Goal: Complete application form: Complete application form

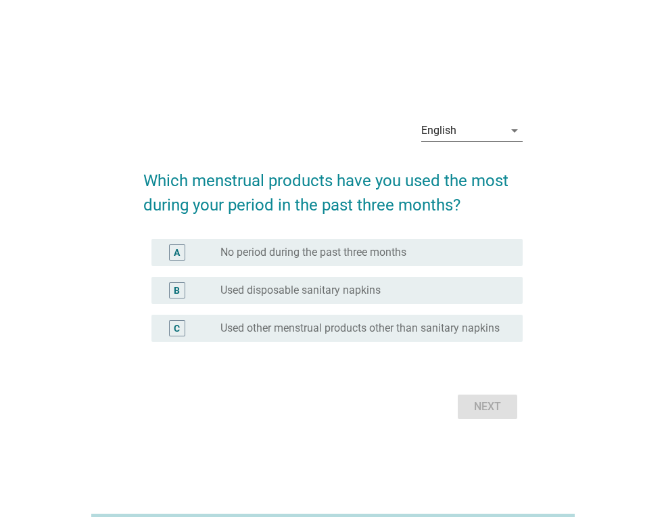
click at [497, 122] on div "English" at bounding box center [462, 131] width 83 height 22
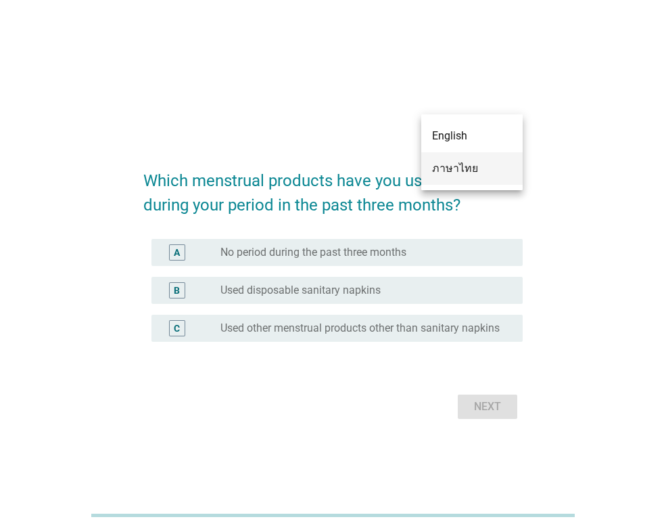
click at [486, 166] on div "ภาษาไทย" at bounding box center [472, 168] width 80 height 16
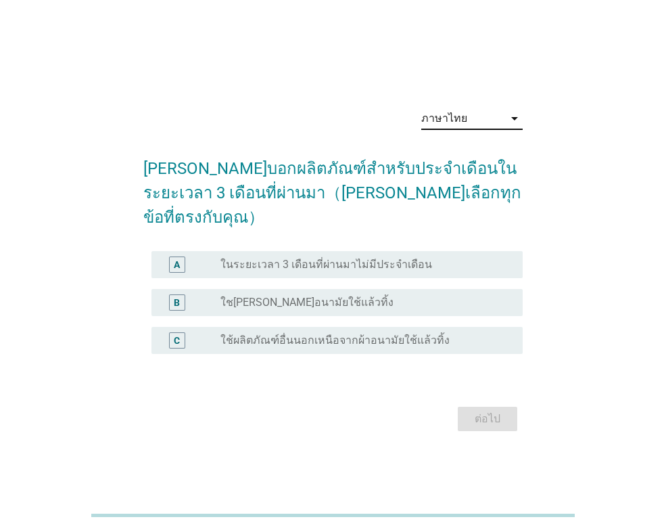
click at [231, 296] on label "ใชเผ้าอนามัยใช้แล้วทิ้ง" at bounding box center [306, 303] width 173 height 14
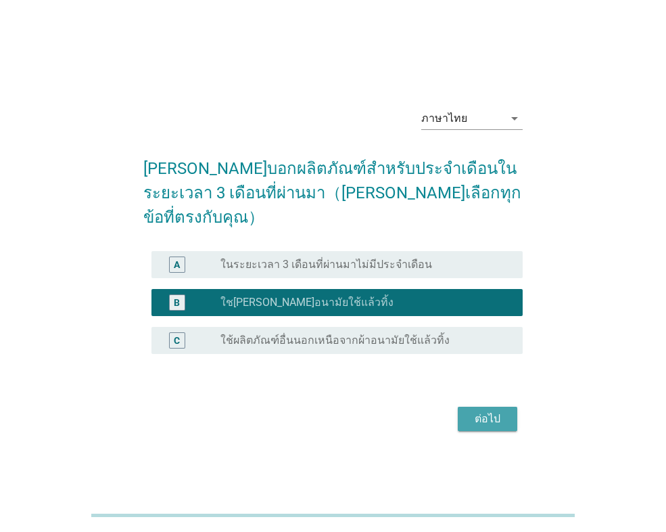
click at [484, 410] on div "ต่อไป" at bounding box center [488, 418] width 38 height 16
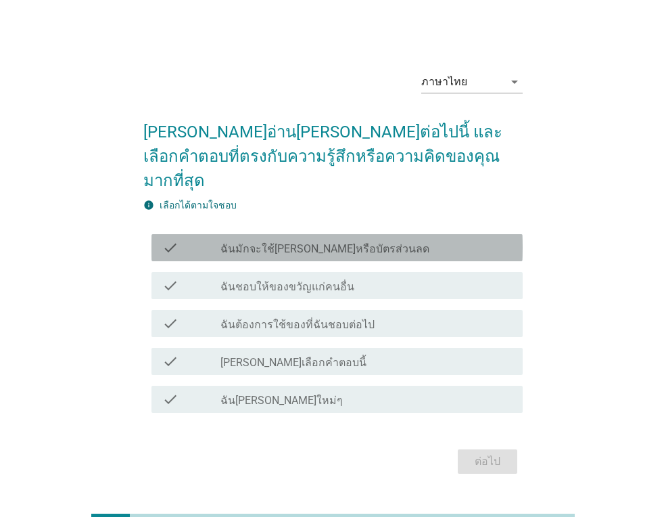
click at [339, 242] on label "ฉันมักจะใช้คูปองหรือบัตรส่วนลด" at bounding box center [324, 249] width 209 height 14
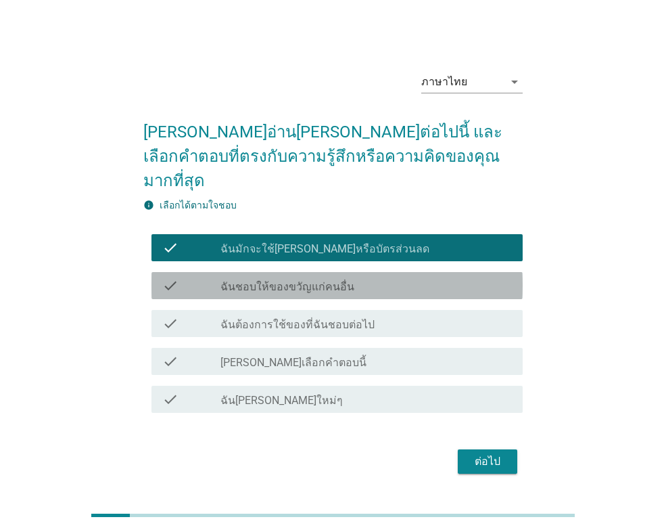
click at [342, 280] on label "ฉันชอบให้ของขวัญแก่คนอื่น" at bounding box center [287, 287] width 134 height 14
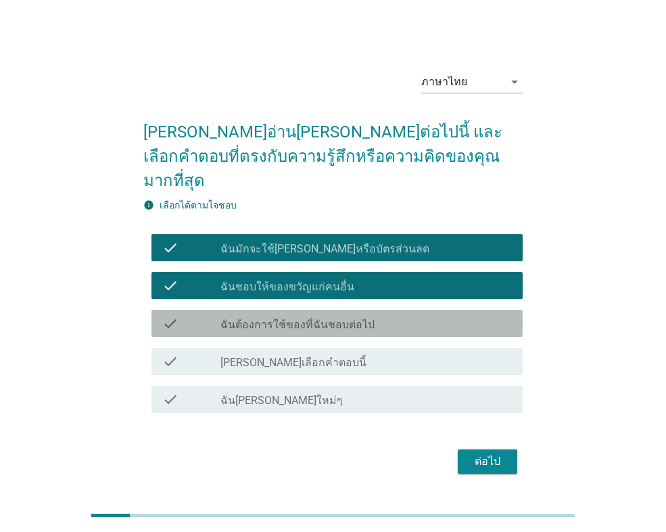
click at [352, 319] on div "check check_box_outline_blank ฉันต้องการใช้ของที่ฉันชอบต่อไป" at bounding box center [336, 323] width 371 height 27
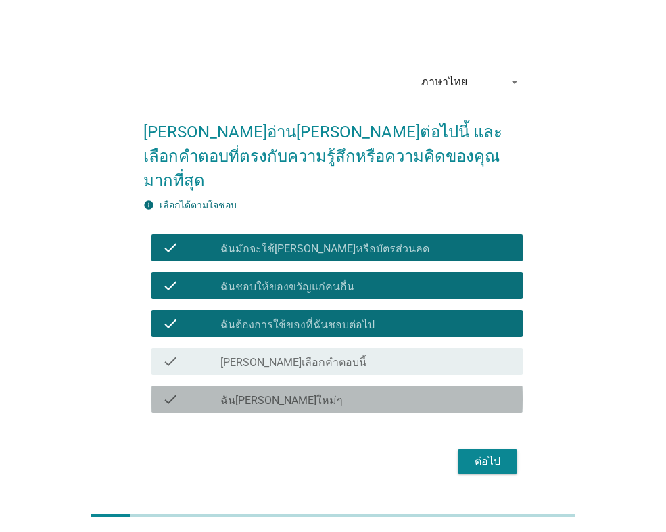
click at [354, 391] on div "check_box_outline_blank ฉันชอบผลิตภัณฑ์ใหม่ๆ" at bounding box center [365, 399] width 291 height 16
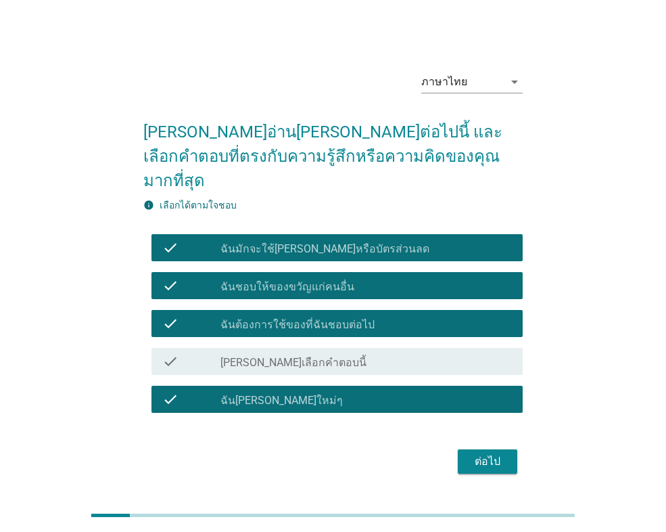
click at [463, 449] on button "ต่อไป" at bounding box center [488, 461] width 60 height 24
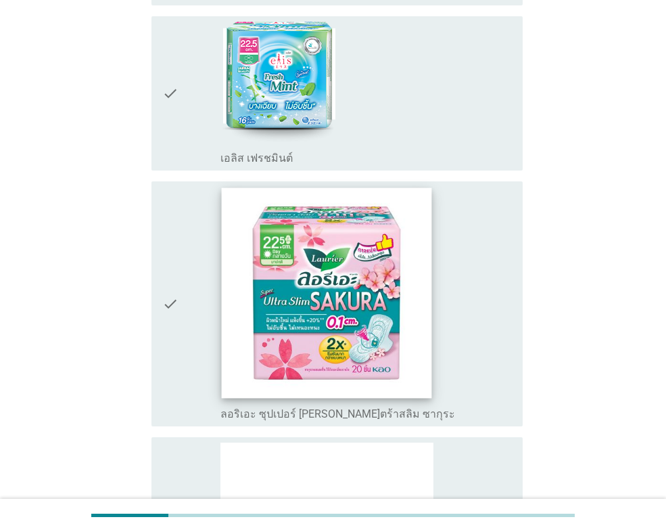
click at [316, 256] on img at bounding box center [327, 293] width 210 height 210
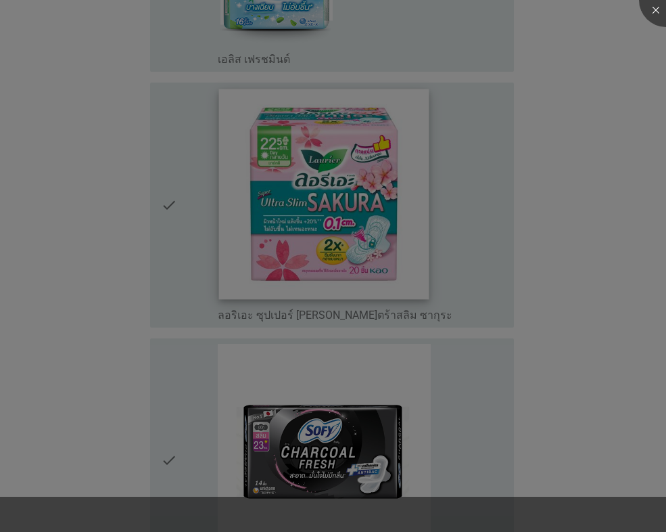
scroll to position [1285, 0]
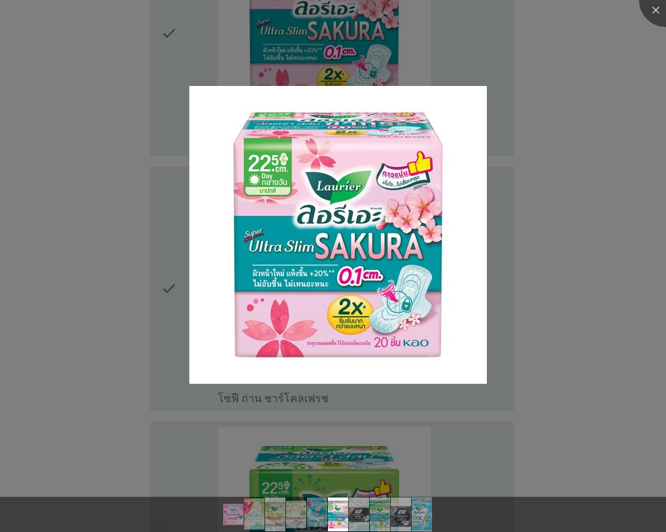
click at [108, 227] on div at bounding box center [333, 266] width 666 height 532
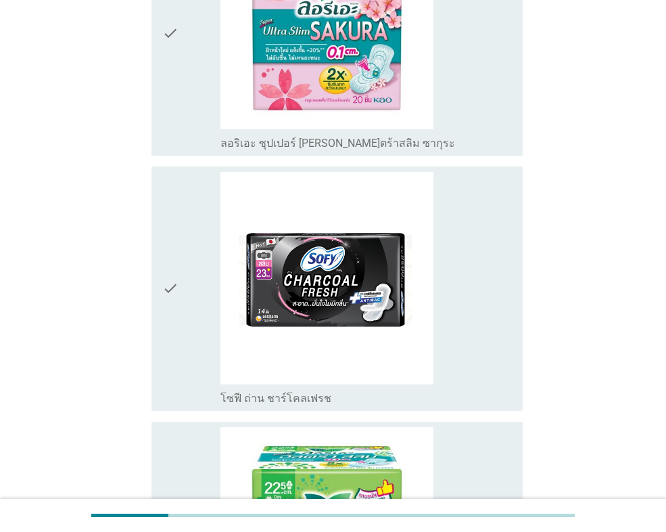
click at [180, 114] on div "check" at bounding box center [191, 32] width 58 height 233
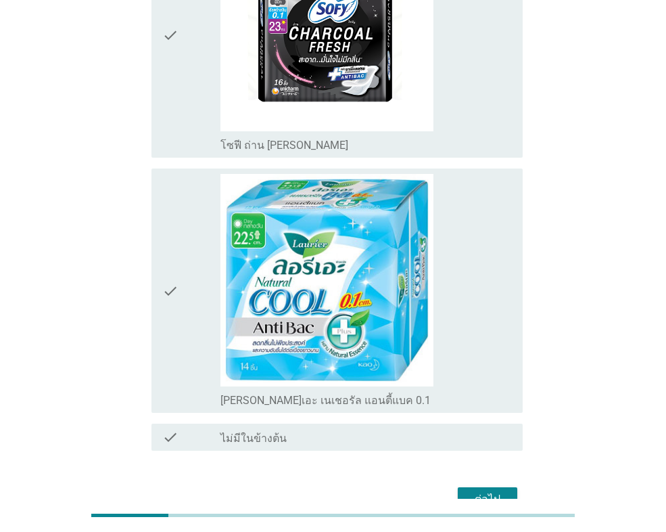
scroll to position [2044, 0]
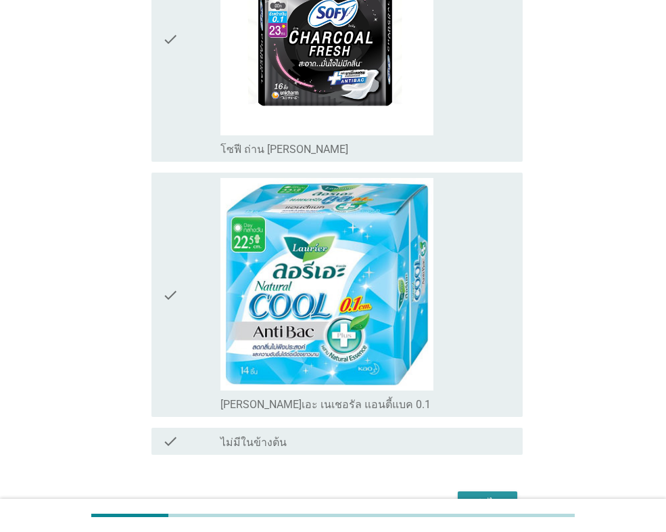
click at [467, 497] on button "ต่อไป" at bounding box center [488, 503] width 60 height 24
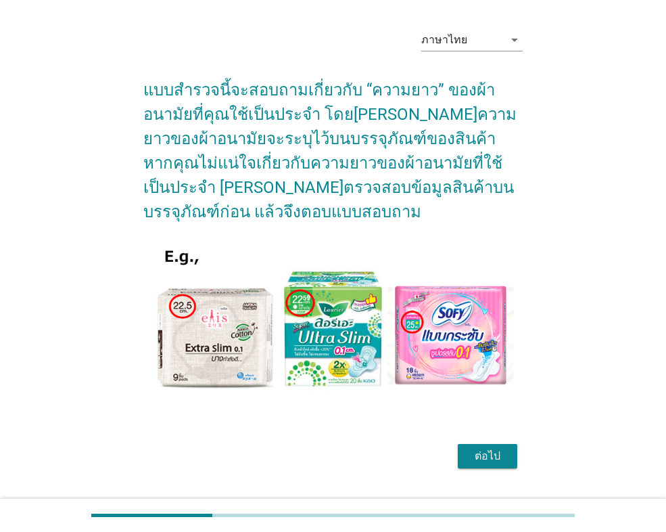
scroll to position [75, 0]
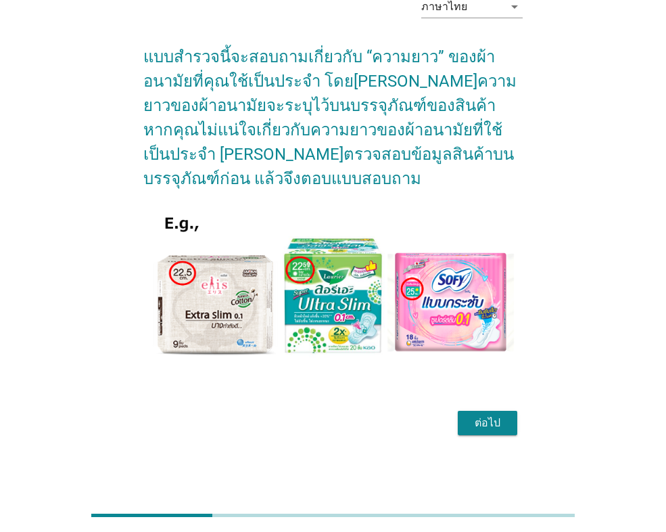
click at [480, 424] on div "ต่อไป" at bounding box center [488, 423] width 38 height 16
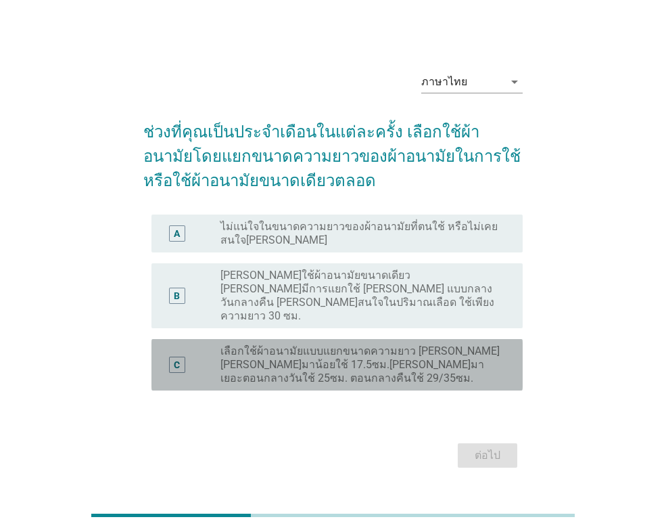
click at [273, 348] on label "เลือกใช้ผ้าอนามัยแบบแยกขนาดความยาว เช่น วันที่มาน้อยใช้ 17.5ซม.วันที่มาเยอะตอนก…" at bounding box center [360, 364] width 281 height 41
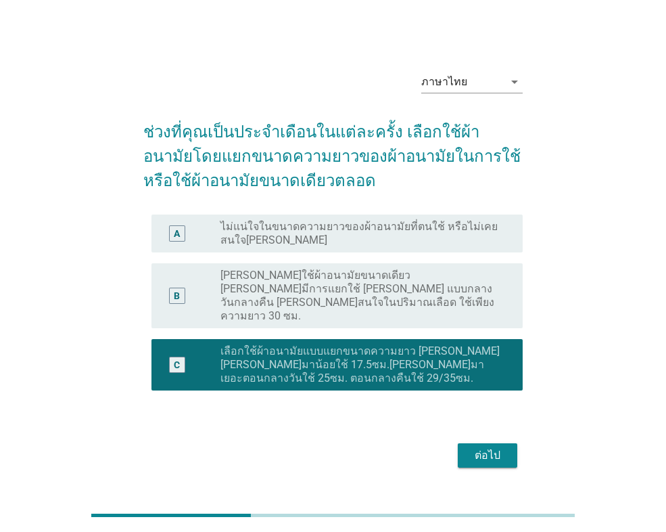
click at [490, 447] on div "ต่อไป" at bounding box center [488, 455] width 38 height 16
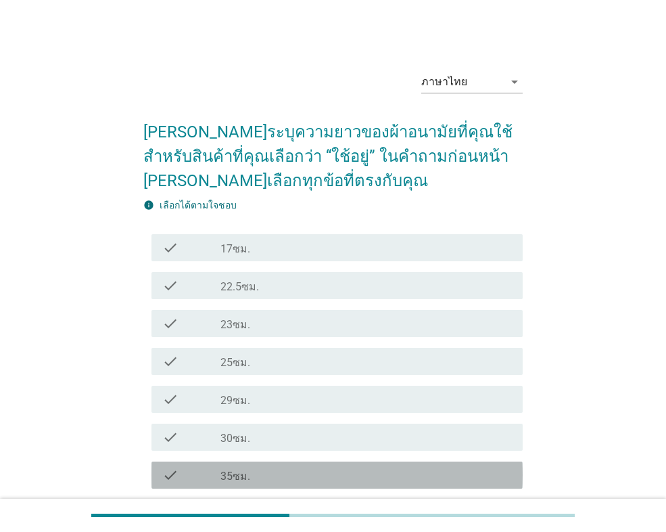
click at [306, 473] on div "check_box_outline_blank 35ซม." at bounding box center [365, 475] width 291 height 16
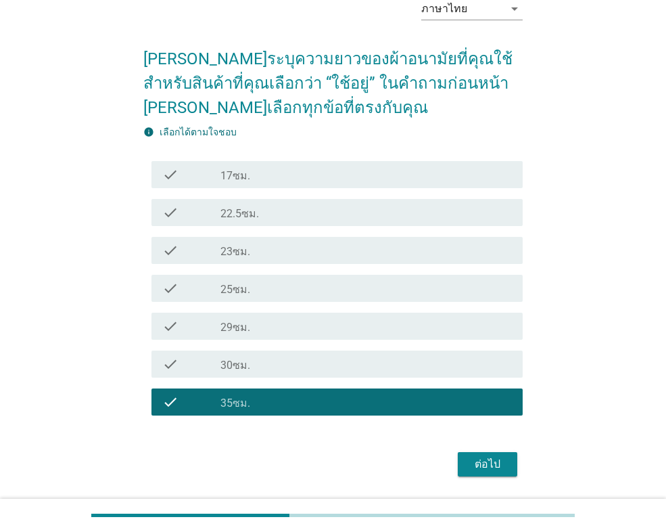
scroll to position [114, 0]
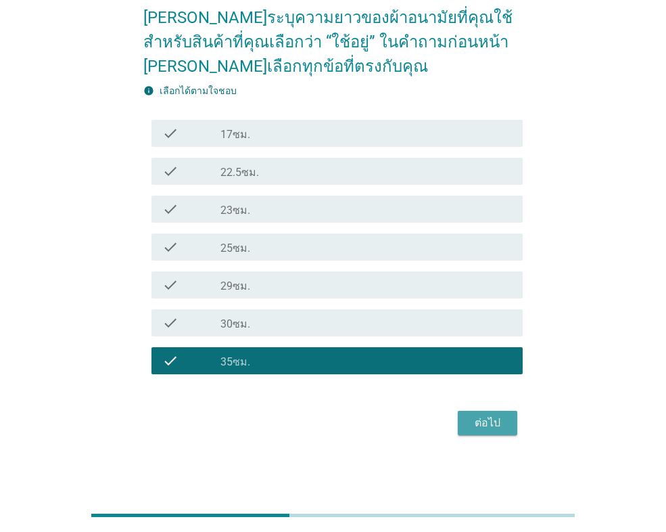
click at [471, 424] on div "ต่อไป" at bounding box center [488, 423] width 38 height 16
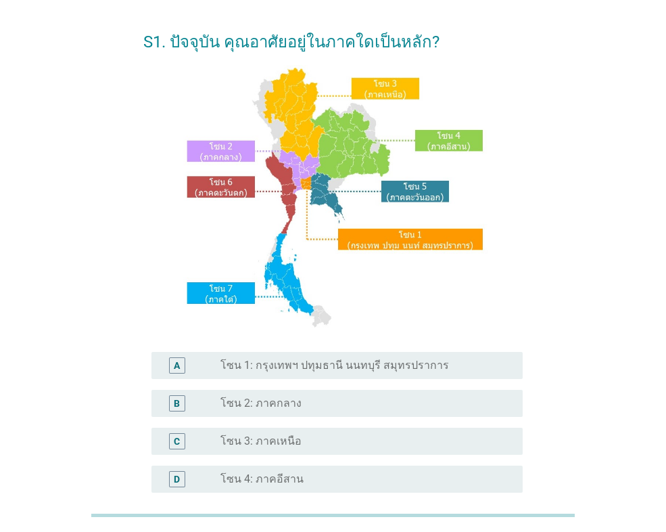
scroll to position [68, 0]
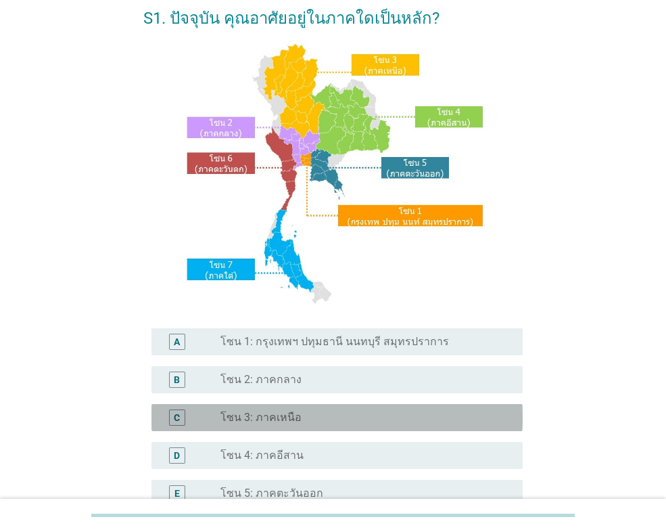
click at [275, 417] on label "โซน 3: ภาคเหนือ" at bounding box center [260, 417] width 81 height 14
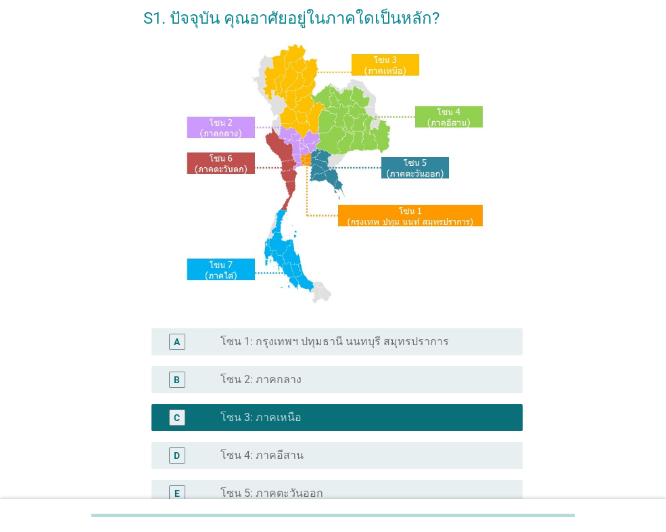
scroll to position [293, 0]
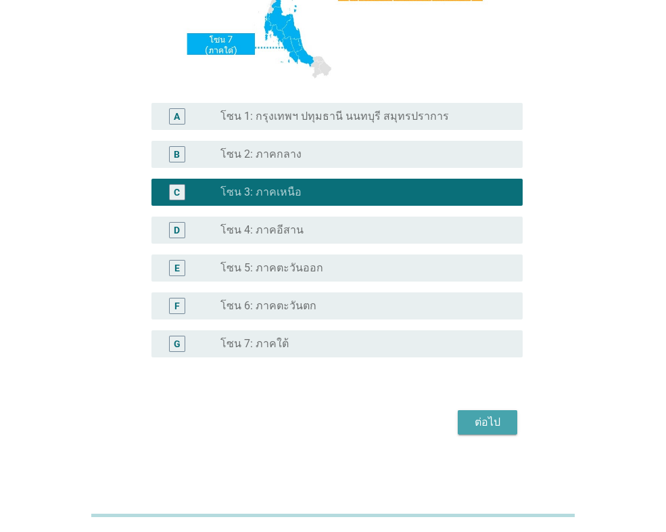
click at [511, 425] on button "ต่อไป" at bounding box center [488, 422] width 60 height 24
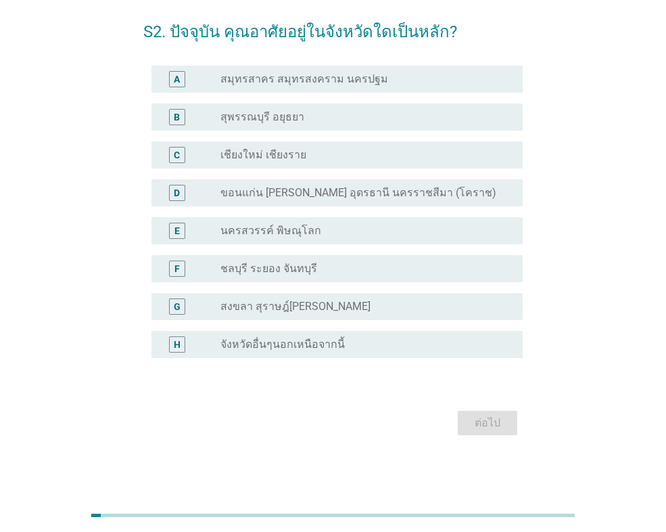
scroll to position [0, 0]
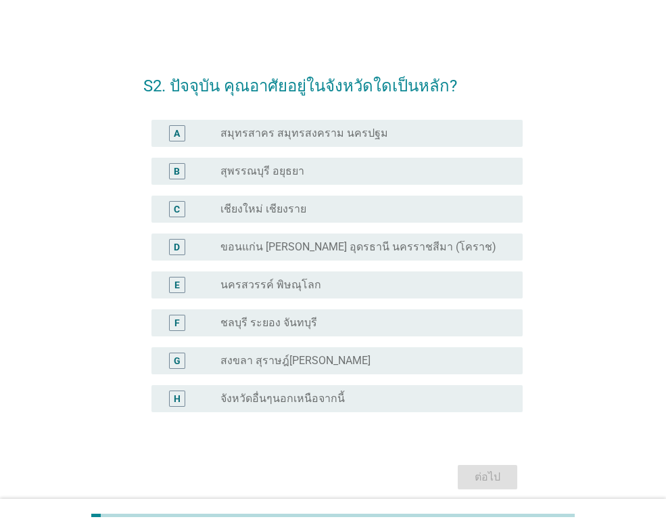
click at [347, 206] on div "radio_button_unchecked เชียงใหม่ เชียงราย" at bounding box center [360, 209] width 281 height 14
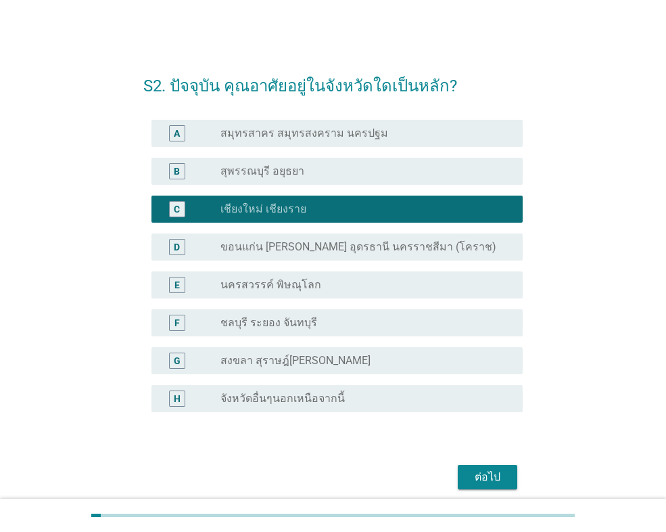
click at [492, 480] on div "ต่อไป" at bounding box center [488, 477] width 38 height 16
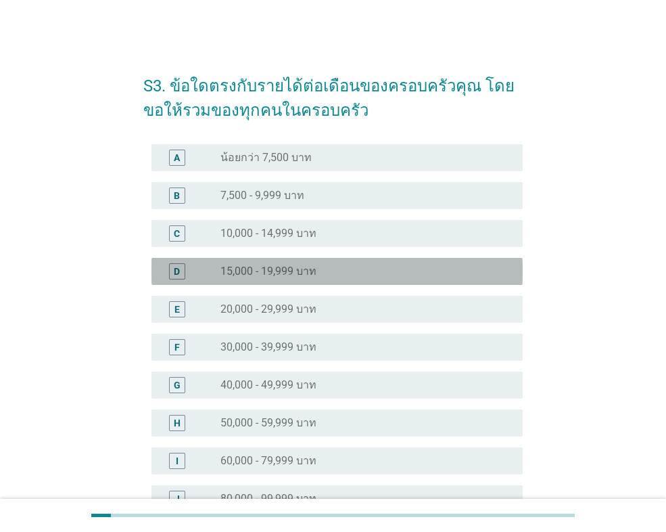
click at [286, 277] on label "15,000 - 19,999 บาท" at bounding box center [268, 271] width 96 height 14
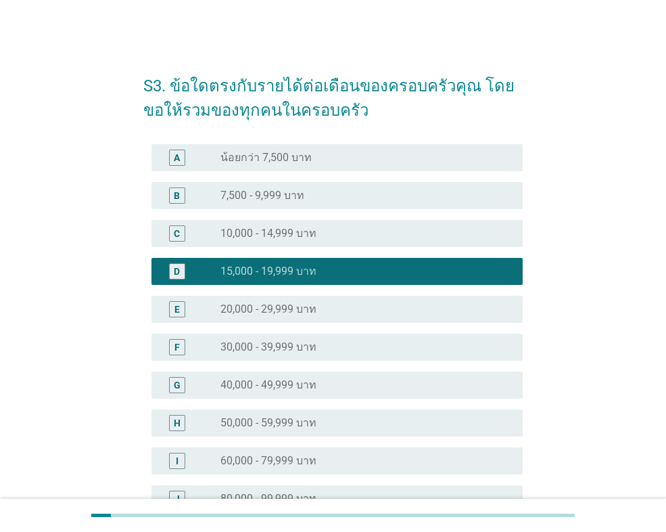
click at [316, 312] on label "20,000 - 29,999 บาท" at bounding box center [268, 309] width 96 height 14
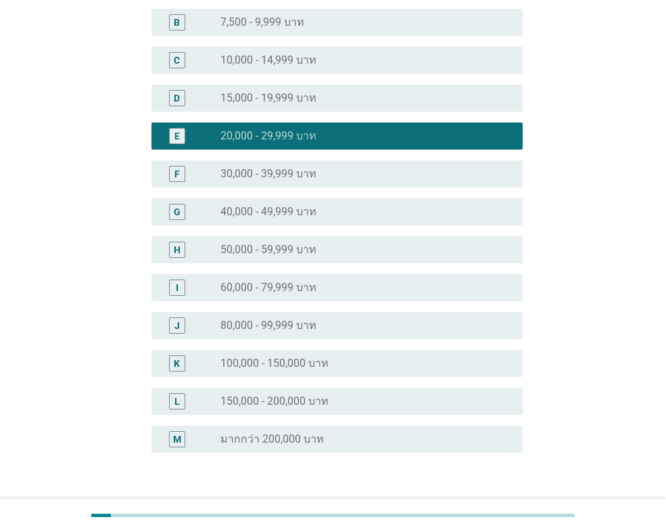
scroll to position [268, 0]
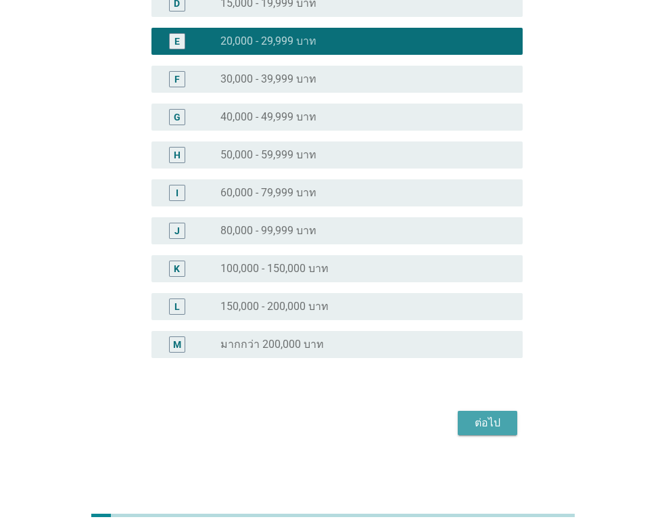
click at [473, 429] on div "ต่อไป" at bounding box center [488, 423] width 38 height 16
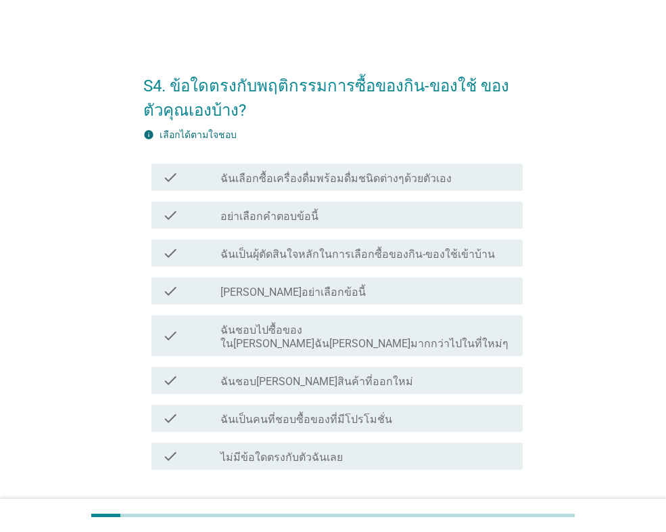
click at [340, 179] on label "ฉันเลือกซื้อเครื่องดื่มพร้อมดื่มชนิดต่างๆด้วยตัวเอง" at bounding box center [335, 179] width 231 height 14
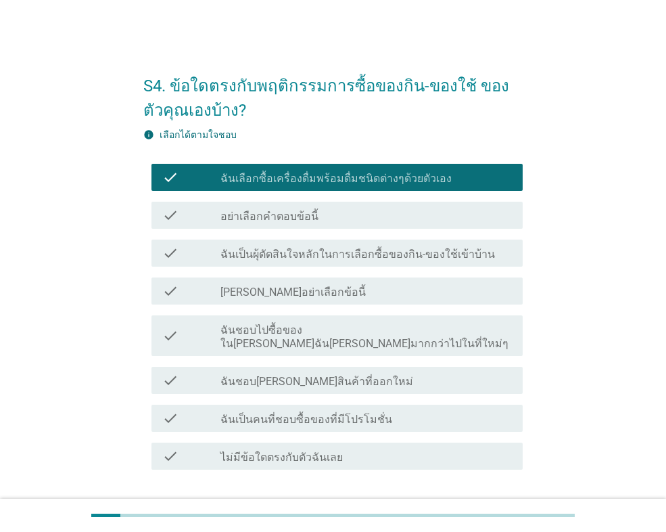
click at [321, 256] on label "ฉันเป็นผุ้ตัดสินใจหลักในการเลือกซื้อของกิน-ของใช้เข้าบ้าน" at bounding box center [357, 255] width 275 height 14
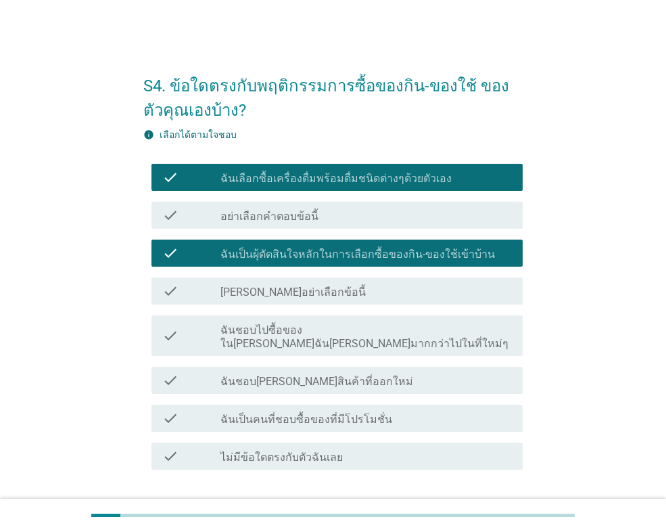
click at [348, 327] on label "ฉันชอบไปซื้อของใน[PERSON_NAME]ฉัน[PERSON_NAME]มากกว่าไปในที่ใหม่ๆ" at bounding box center [365, 336] width 291 height 27
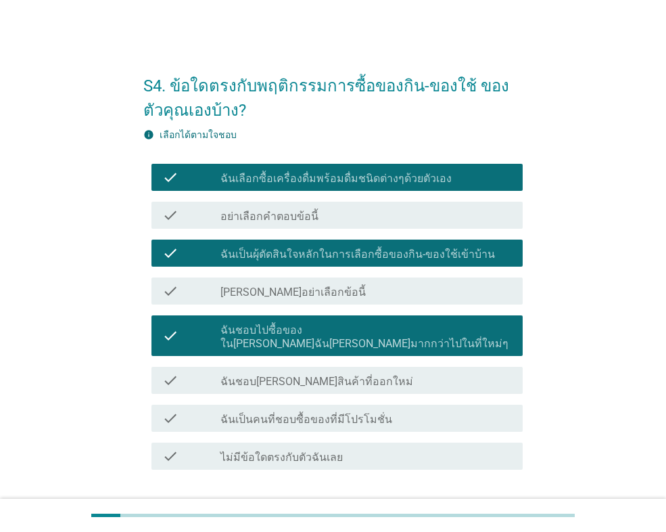
click at [331, 375] on label "ฉันชอบ[PERSON_NAME]สินค้าที่ออกใหม่" at bounding box center [316, 382] width 193 height 14
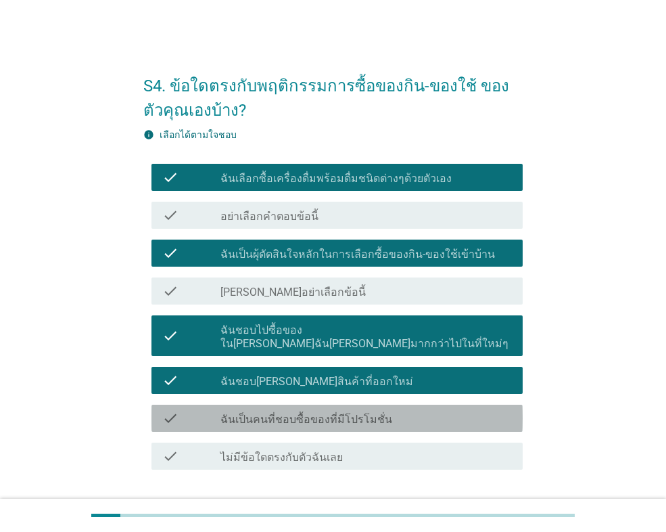
click at [369, 413] on label "ฉันเป็นคนที่ชอบซื้อของที่มีโปรโมชั่น" at bounding box center [306, 420] width 172 height 14
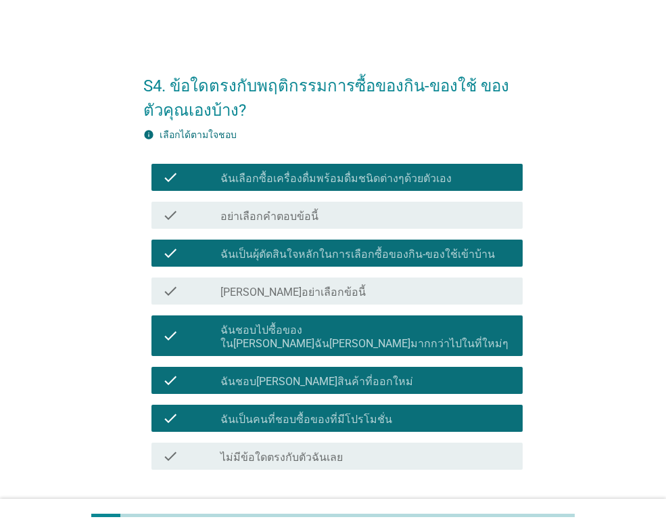
click at [463, 506] on button "ต่อไป" at bounding box center [488, 518] width 60 height 24
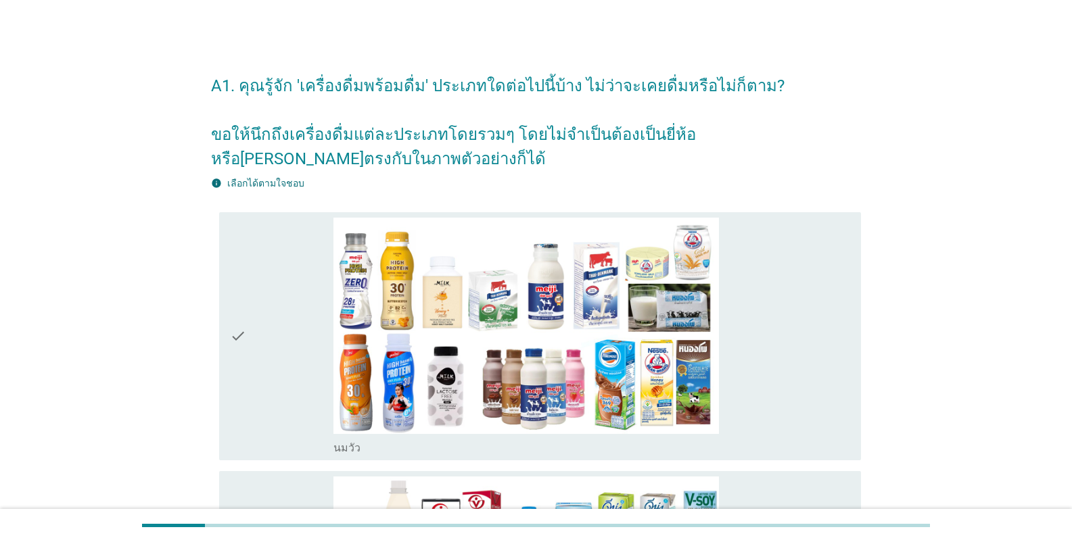
click at [302, 297] on div "check" at bounding box center [281, 337] width 103 height 238
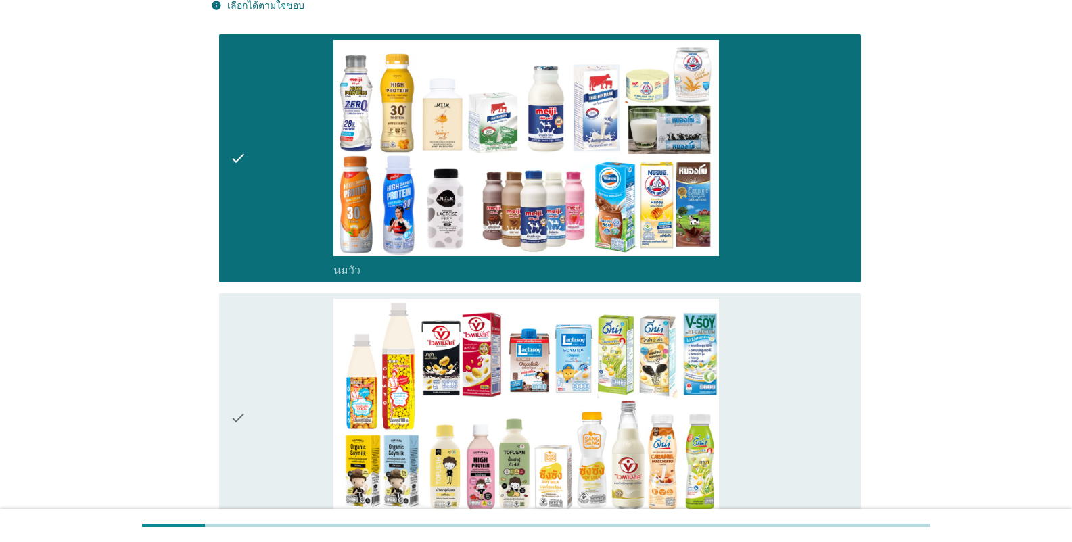
scroll to position [406, 0]
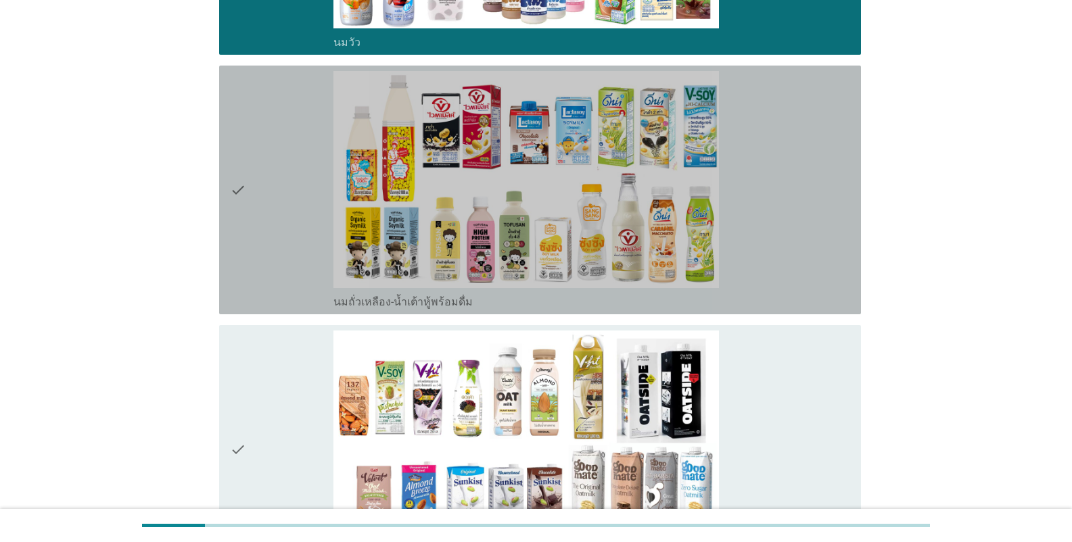
click at [274, 236] on div "check" at bounding box center [281, 190] width 103 height 238
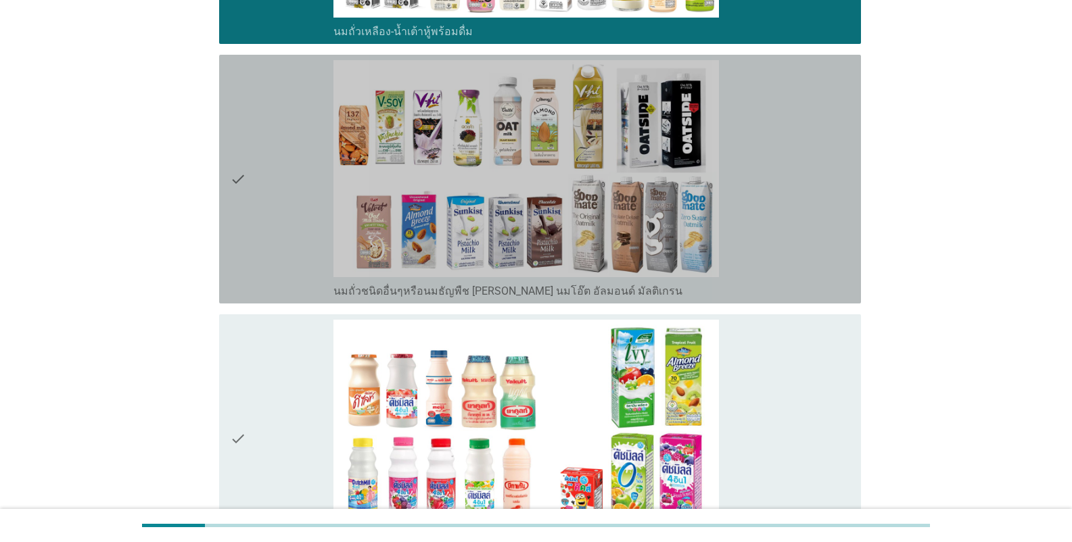
click at [279, 252] on div "check" at bounding box center [281, 179] width 103 height 238
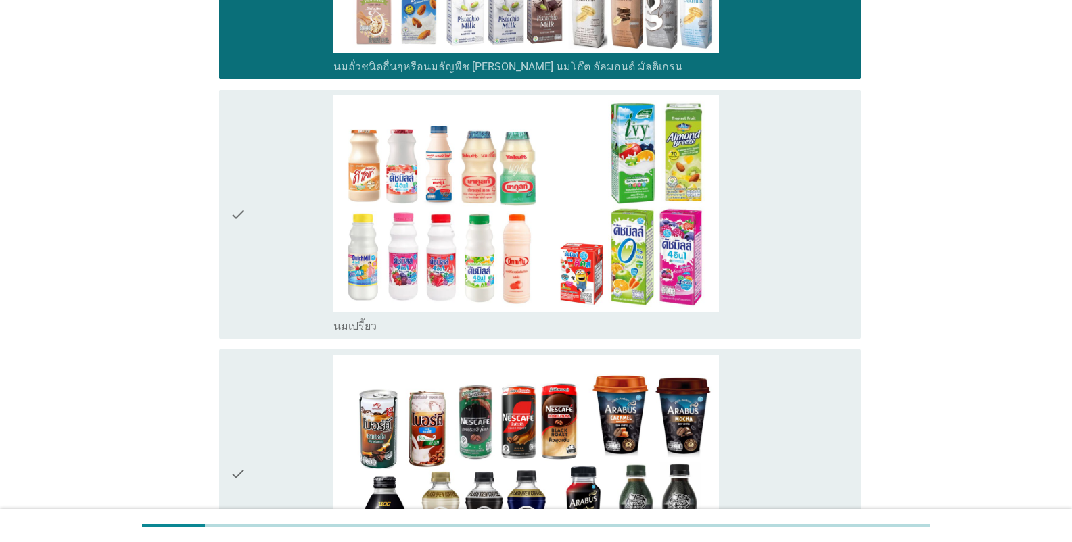
scroll to position [1014, 0]
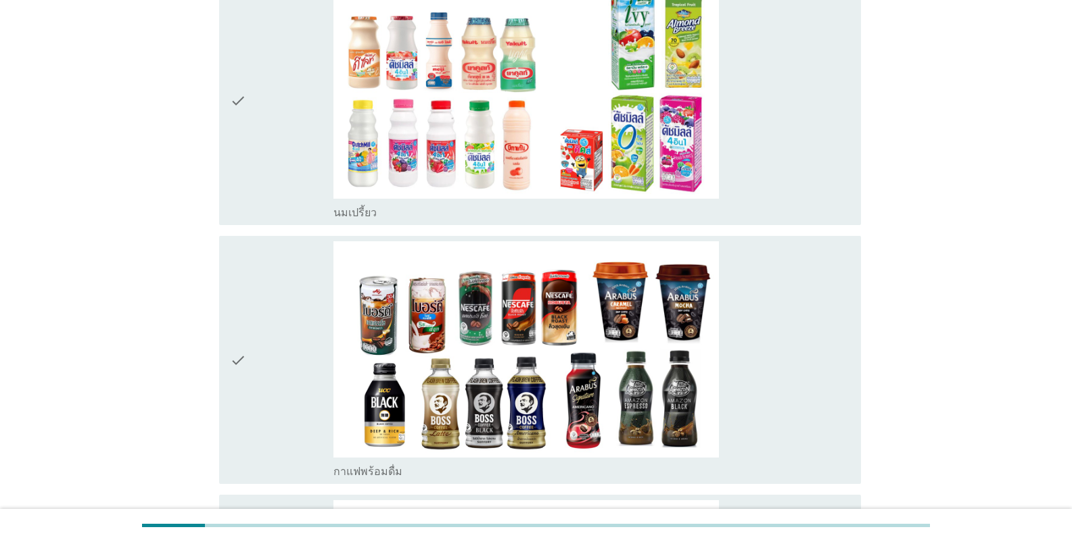
click at [278, 219] on div "check check_box_outline_blank นมเปรี้ยว" at bounding box center [540, 100] width 642 height 249
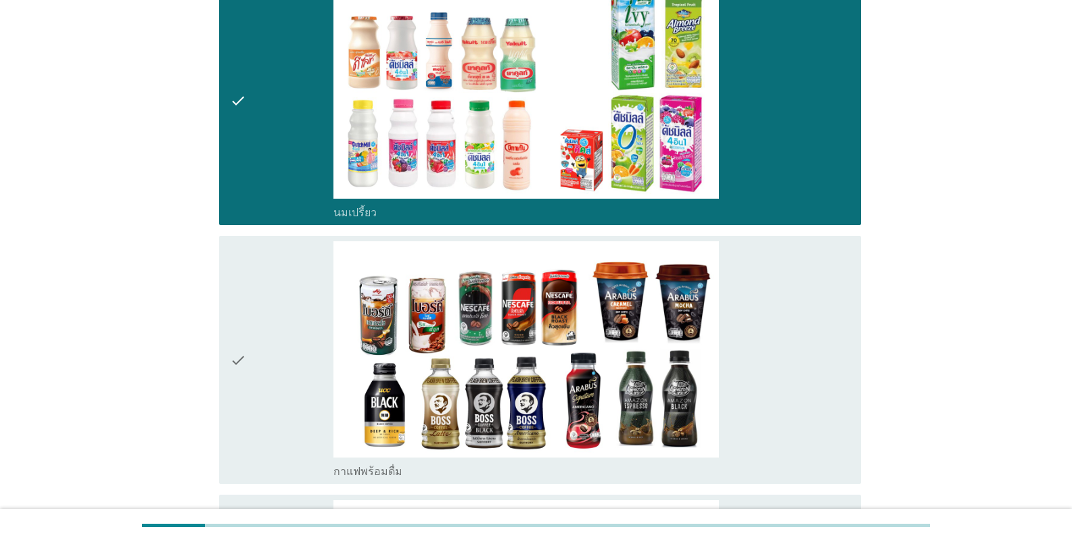
click at [296, 291] on div "check" at bounding box center [281, 360] width 103 height 238
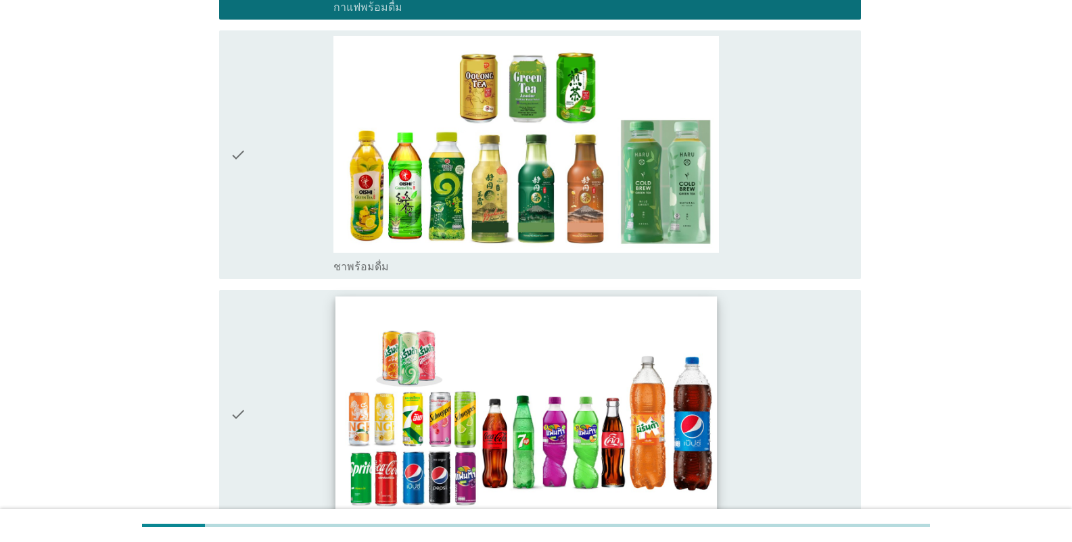
scroll to position [1555, 0]
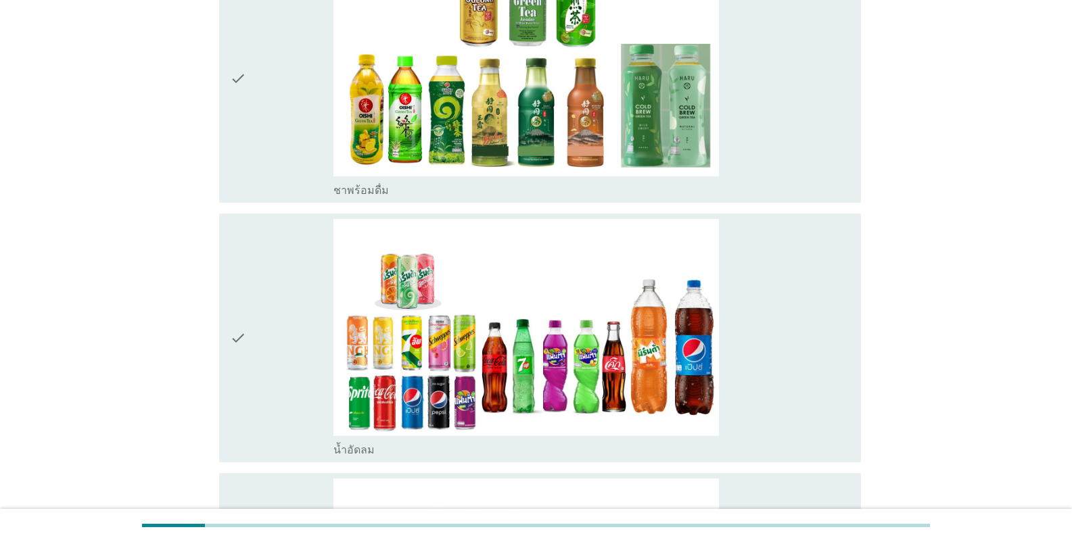
click at [285, 385] on div "check" at bounding box center [281, 338] width 103 height 238
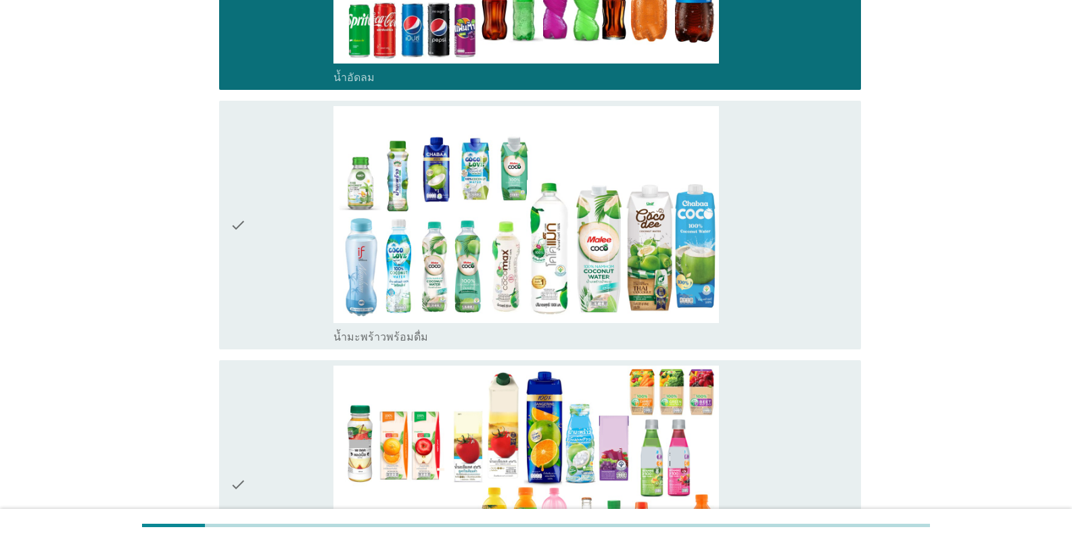
scroll to position [2029, 0]
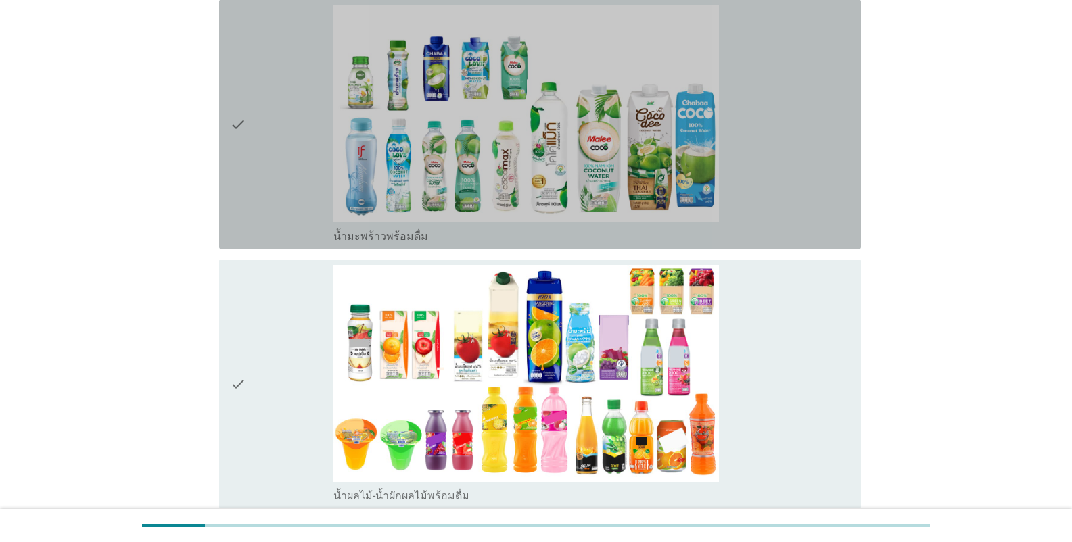
click at [266, 185] on div "check" at bounding box center [281, 124] width 103 height 238
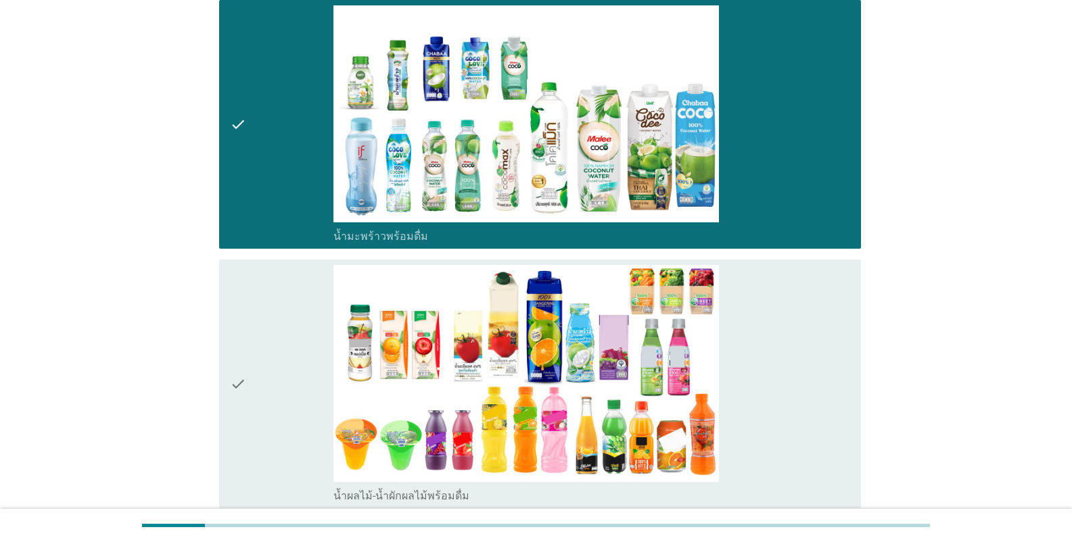
click at [293, 349] on div "check" at bounding box center [281, 384] width 103 height 238
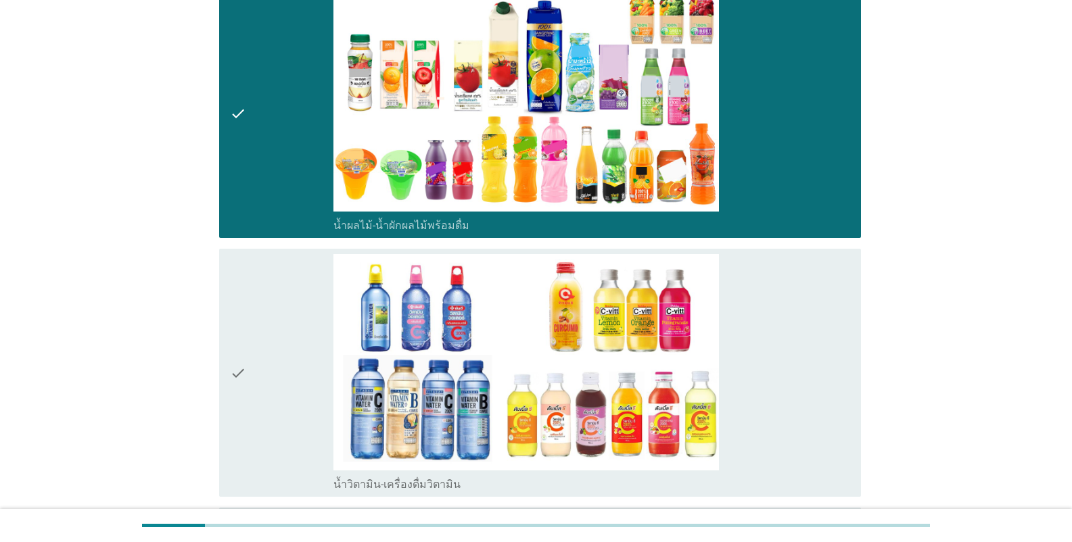
click at [269, 411] on div "check" at bounding box center [281, 373] width 103 height 238
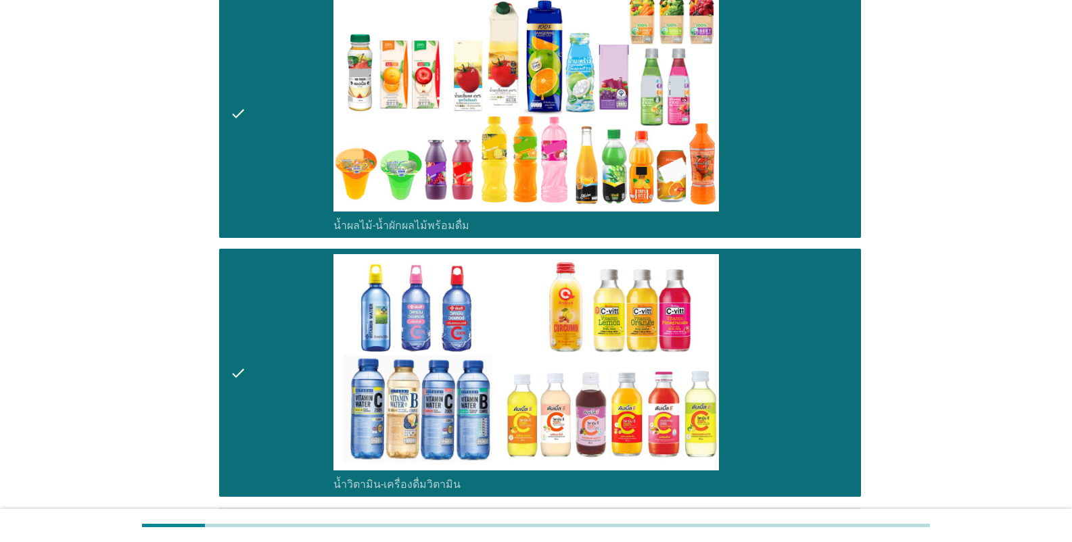
scroll to position [2705, 0]
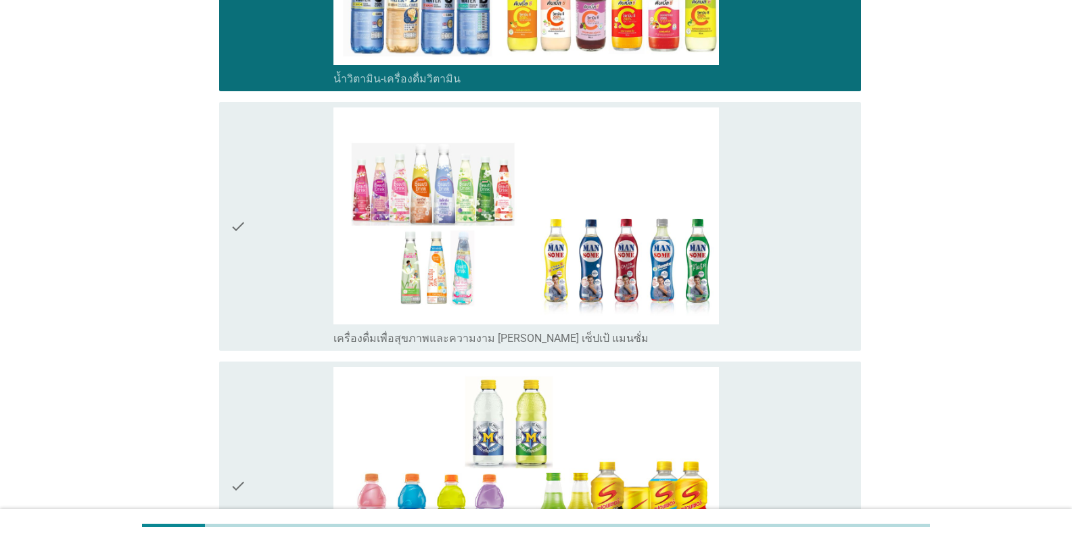
click at [282, 313] on div "check" at bounding box center [281, 227] width 103 height 238
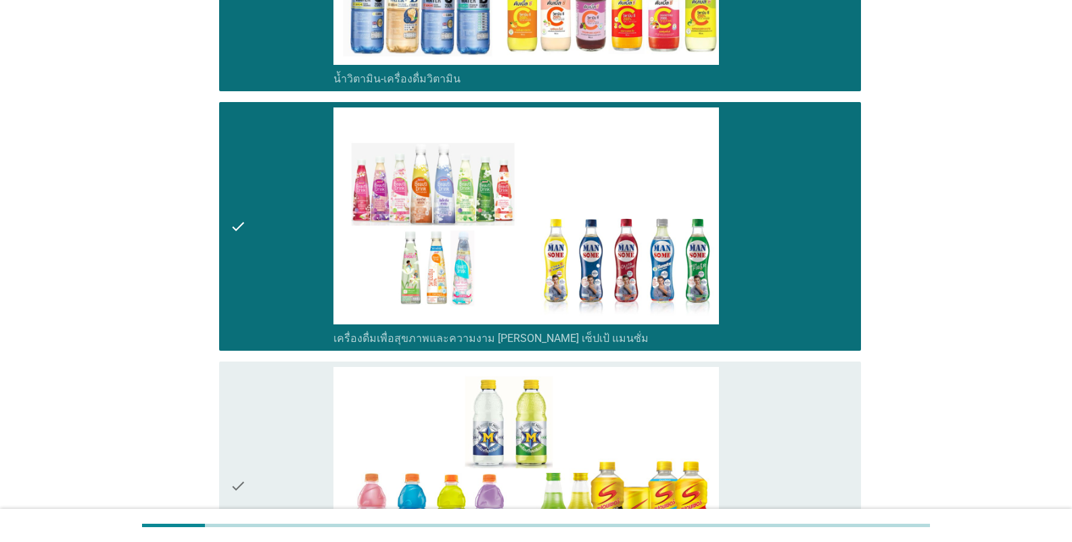
click at [277, 413] on div "check" at bounding box center [281, 486] width 103 height 238
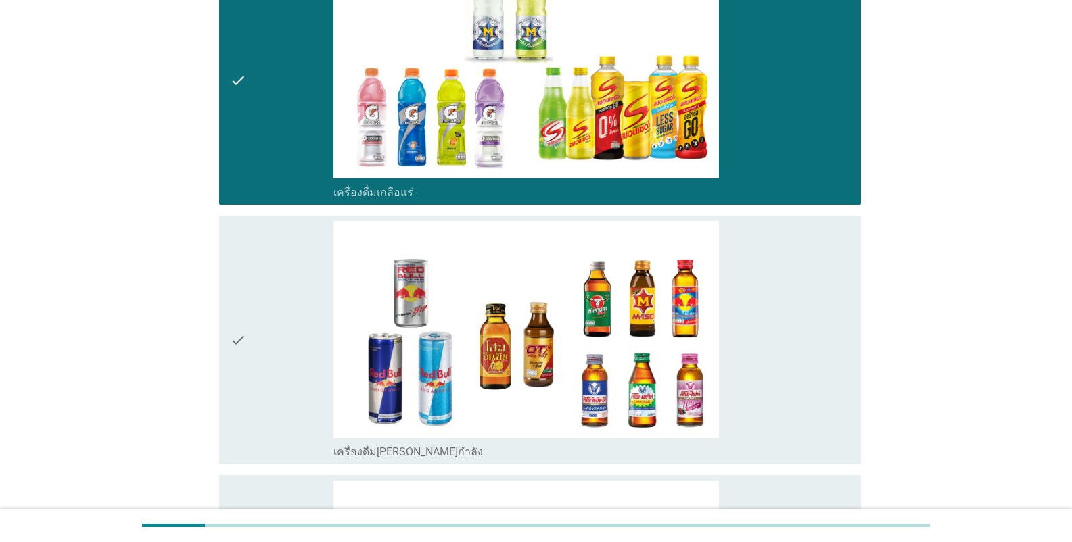
click at [285, 416] on div "check" at bounding box center [281, 340] width 103 height 238
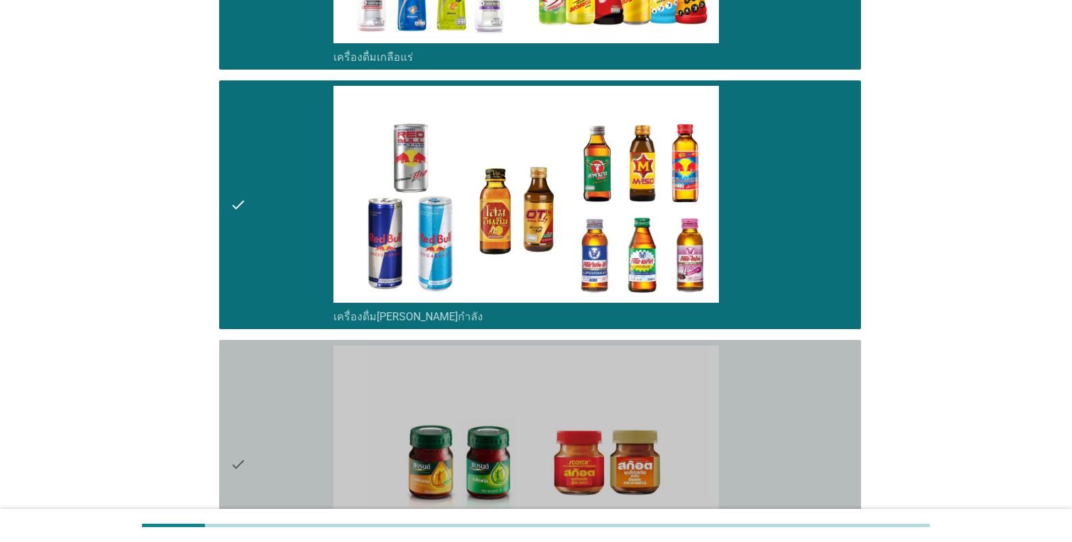
click at [295, 413] on div "check" at bounding box center [281, 465] width 103 height 238
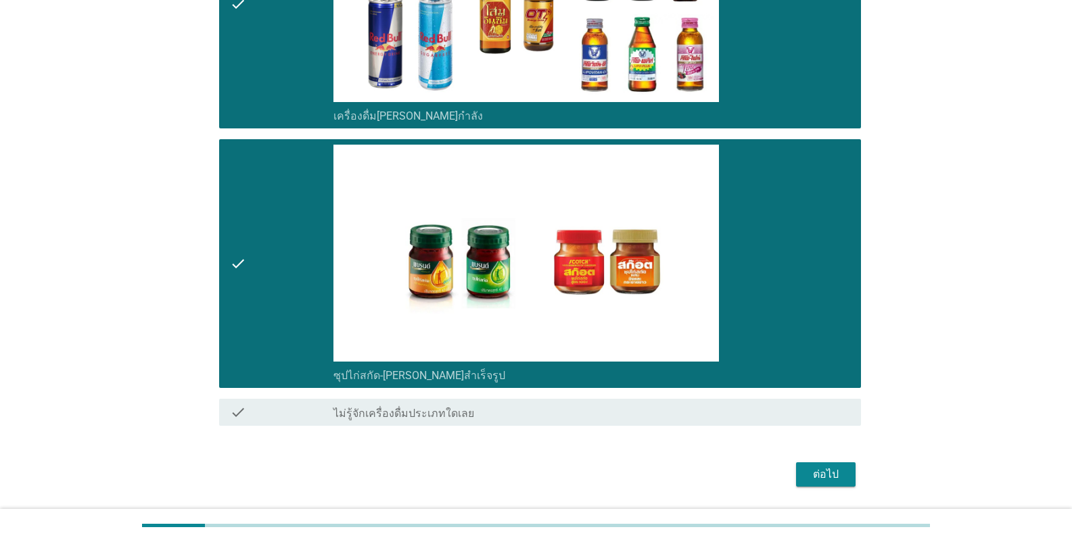
scroll to position [3488, 0]
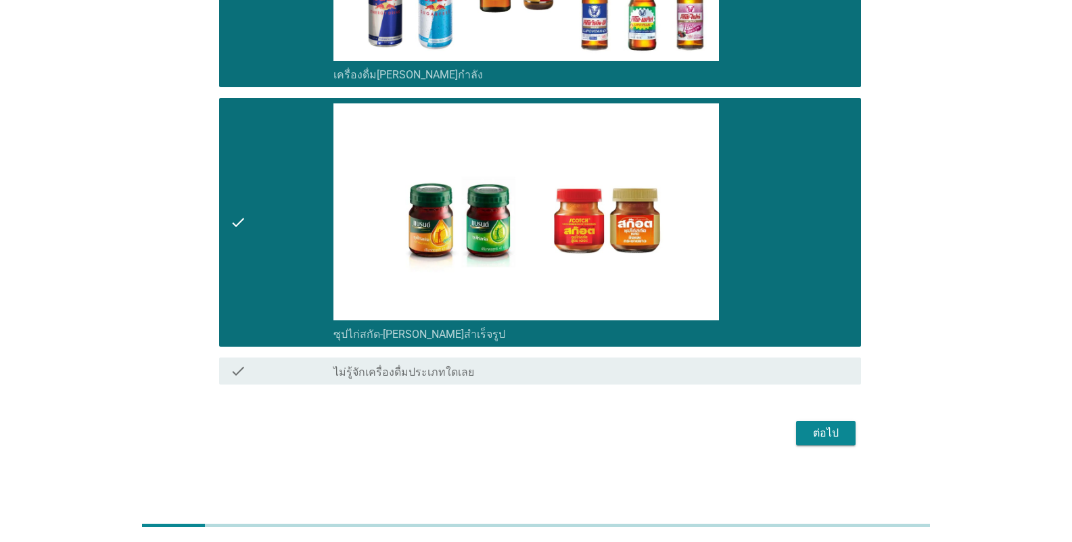
click at [665, 435] on button "ต่อไป" at bounding box center [826, 433] width 60 height 24
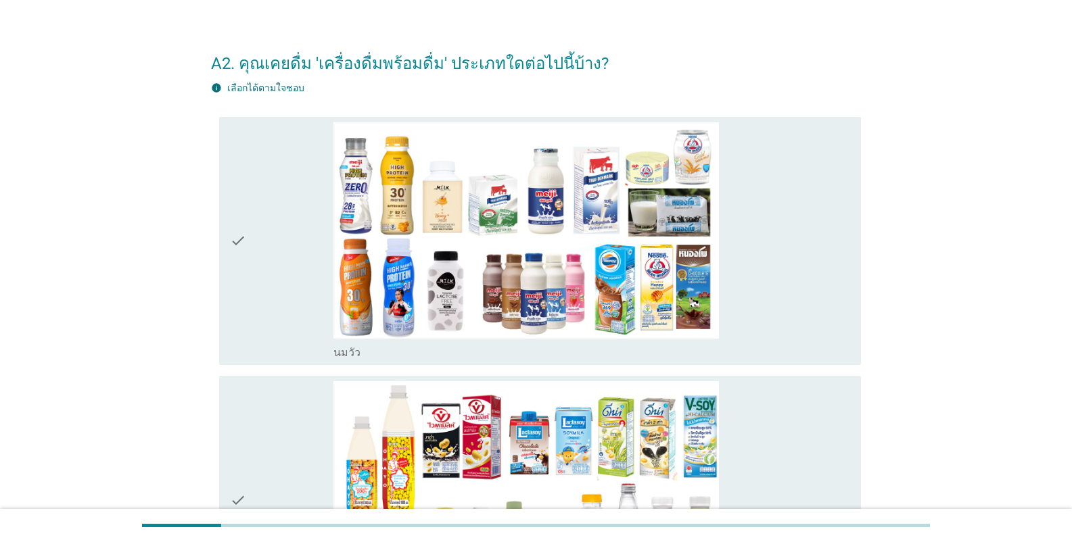
scroll to position [0, 0]
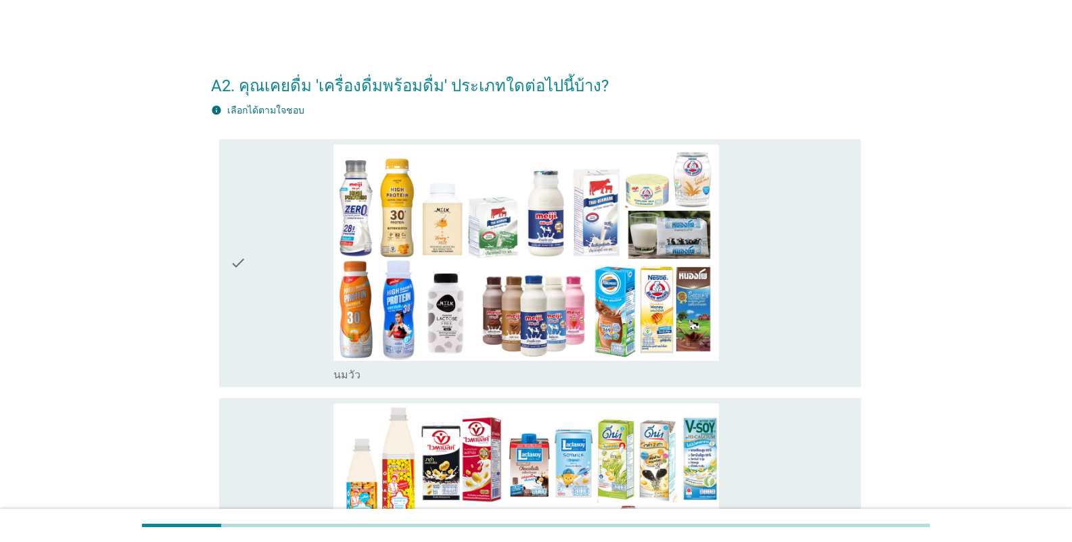
click at [293, 246] on div "check" at bounding box center [281, 264] width 103 height 238
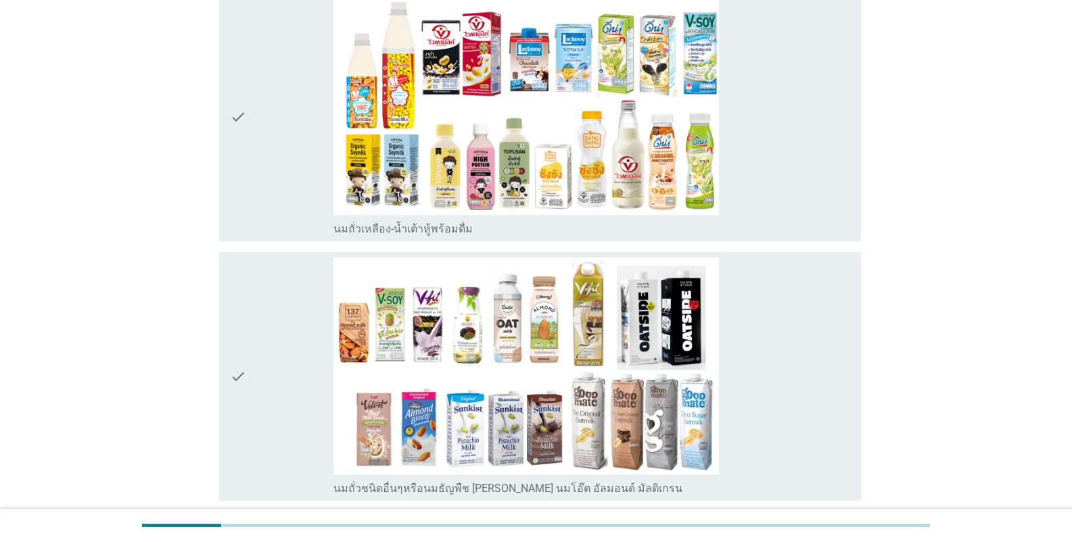
click at [264, 161] on div "check" at bounding box center [281, 117] width 103 height 238
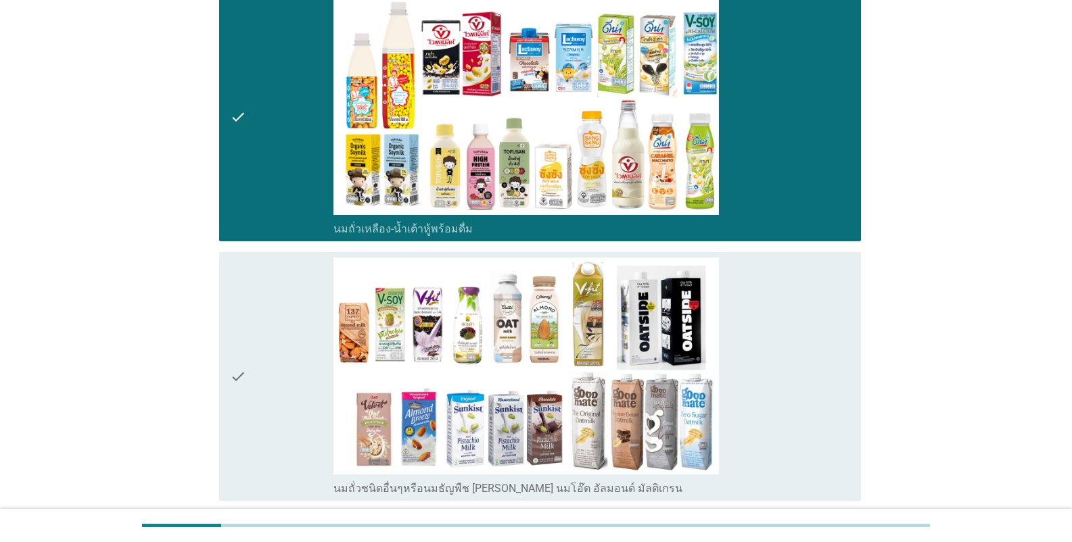
click at [291, 367] on div "check" at bounding box center [281, 377] width 103 height 238
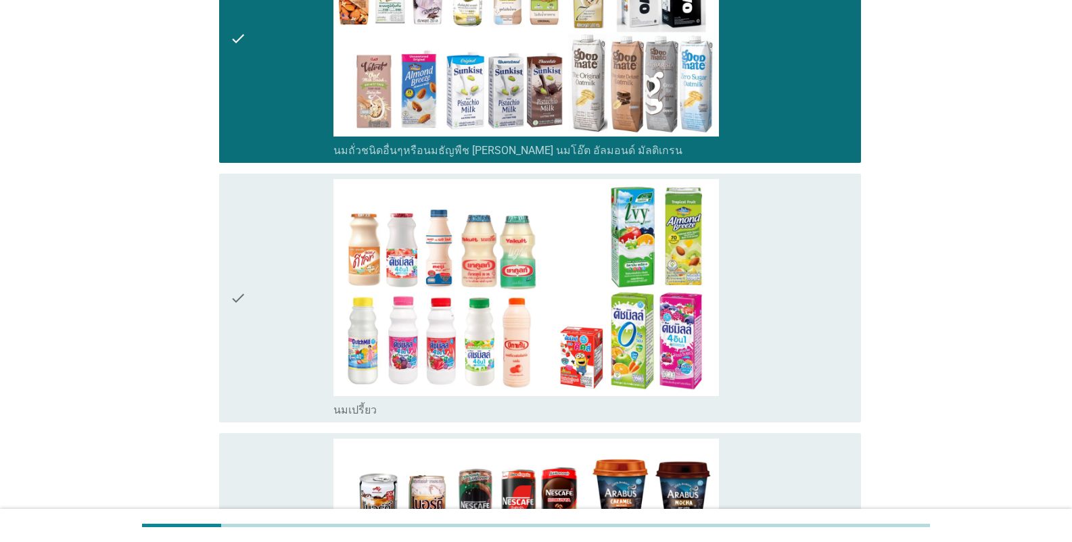
click at [274, 339] on div "check" at bounding box center [281, 298] width 103 height 238
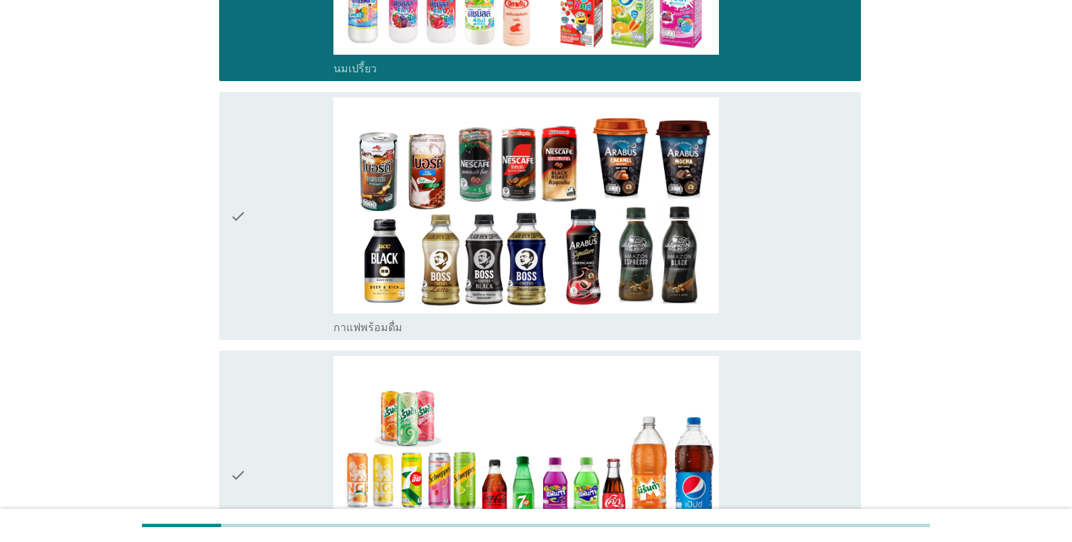
scroll to position [1217, 0]
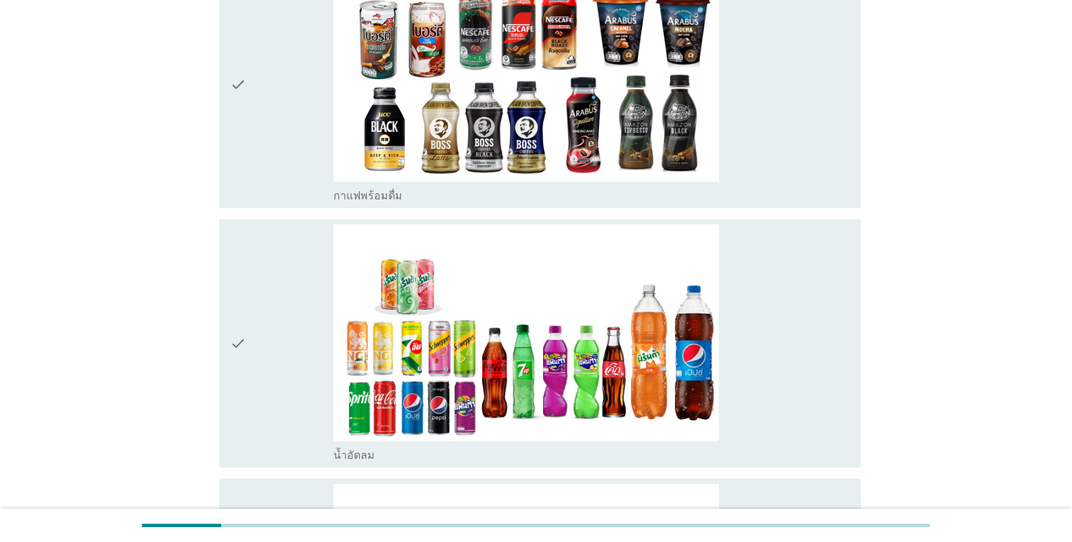
drag, startPoint x: 264, startPoint y: 299, endPoint x: 258, endPoint y: 271, distance: 28.2
click at [260, 295] on div "check" at bounding box center [281, 344] width 103 height 238
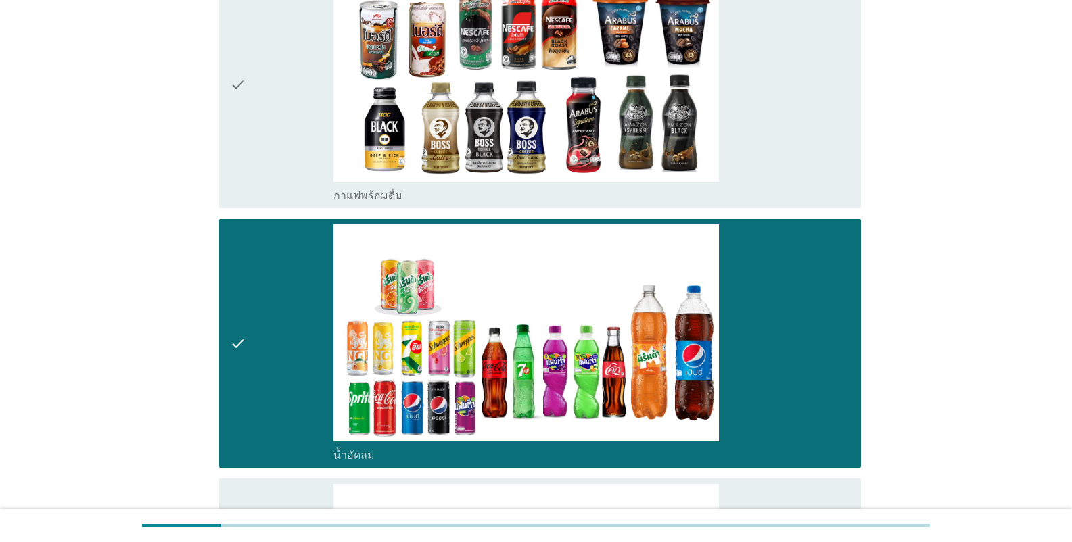
click at [273, 177] on div "check" at bounding box center [281, 85] width 103 height 238
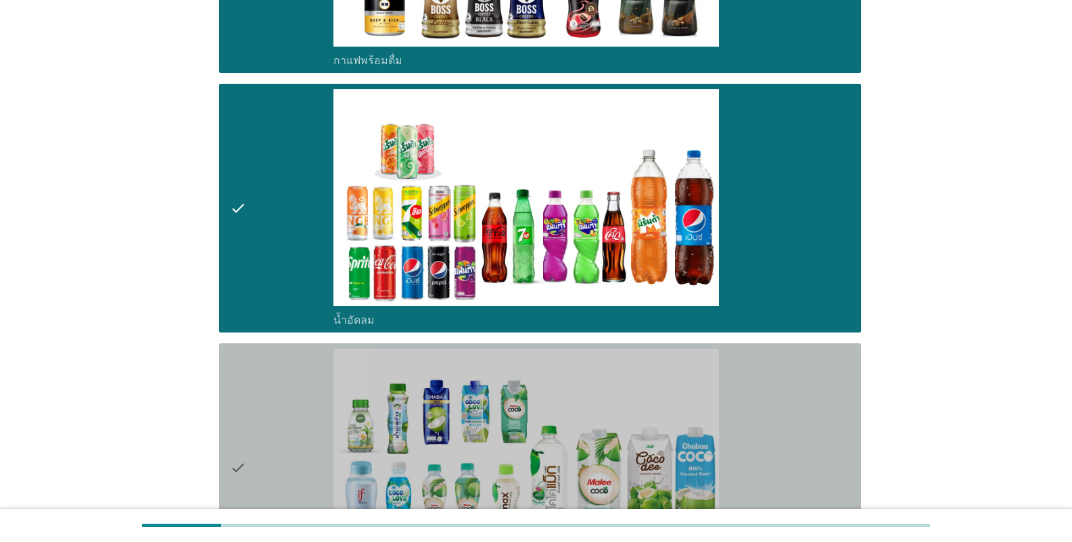
click at [310, 390] on div "check" at bounding box center [281, 468] width 103 height 238
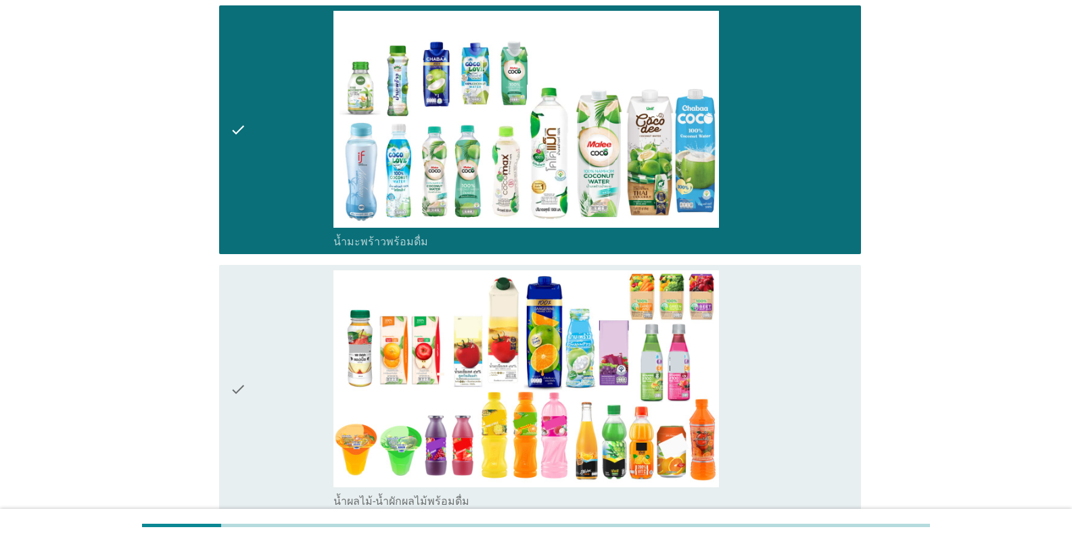
click at [300, 370] on div "check" at bounding box center [281, 389] width 103 height 238
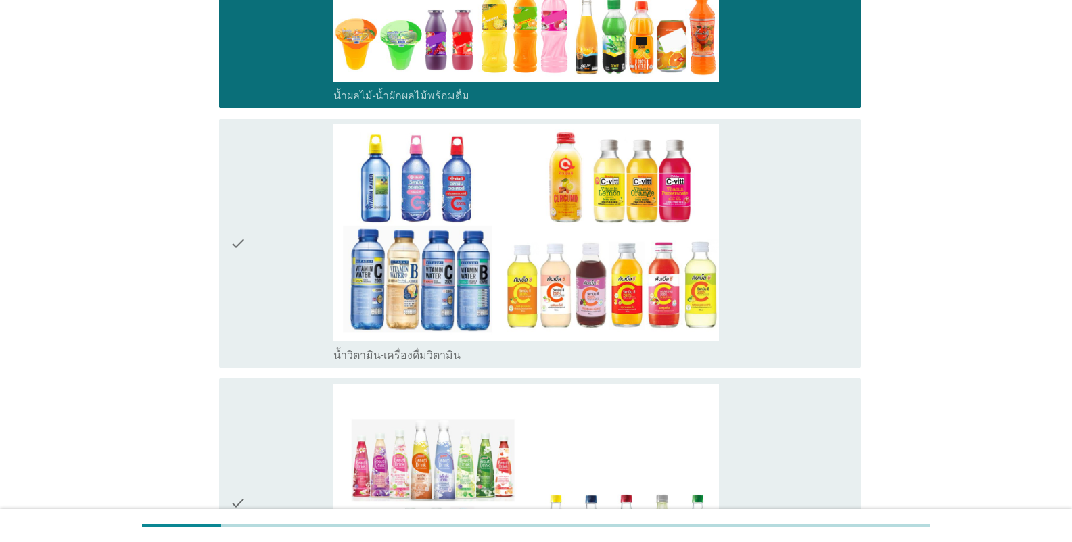
click at [293, 316] on div "check" at bounding box center [281, 243] width 103 height 238
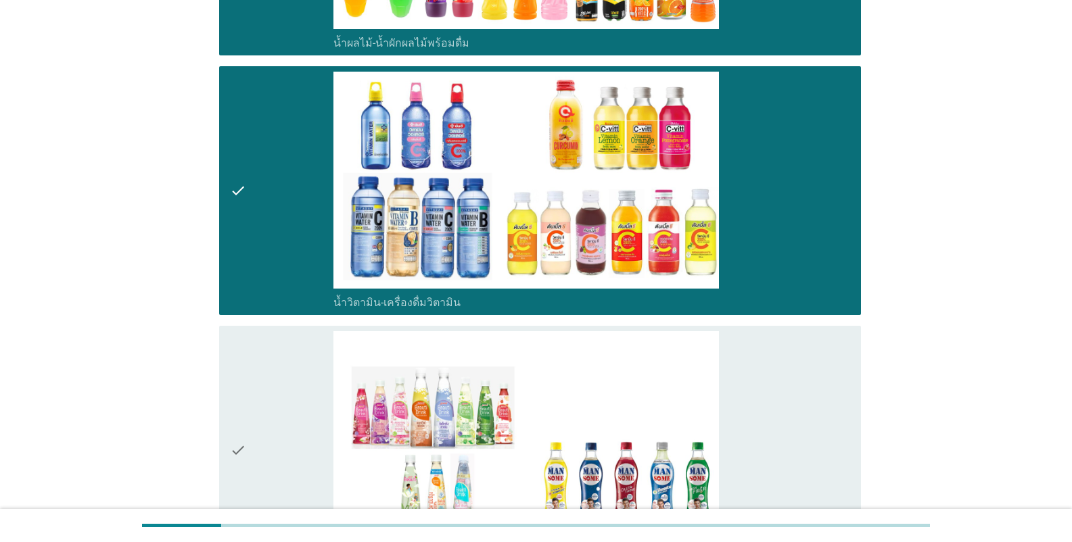
click at [284, 450] on div "check" at bounding box center [281, 450] width 103 height 238
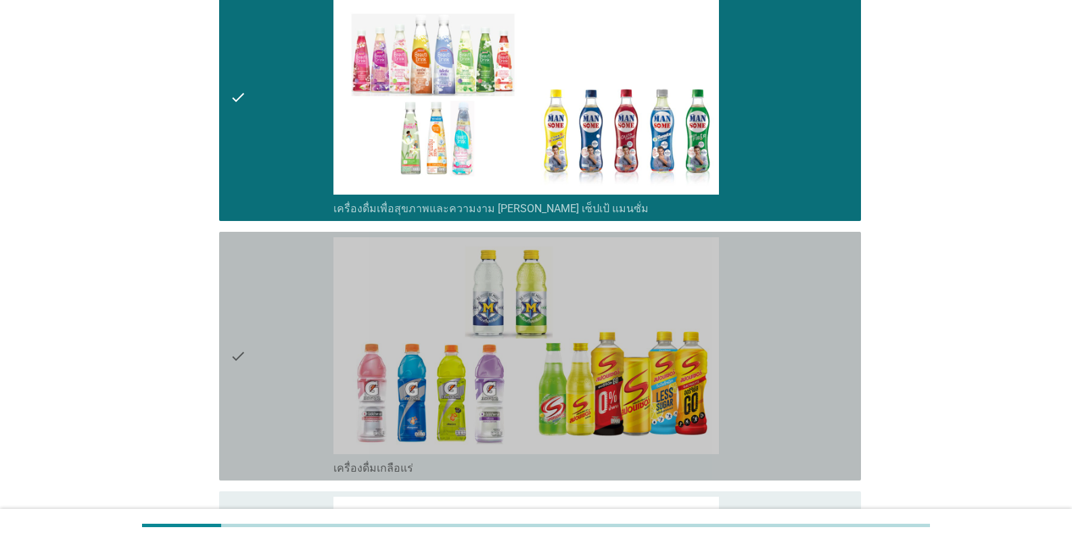
click at [280, 371] on div "check" at bounding box center [281, 356] width 103 height 238
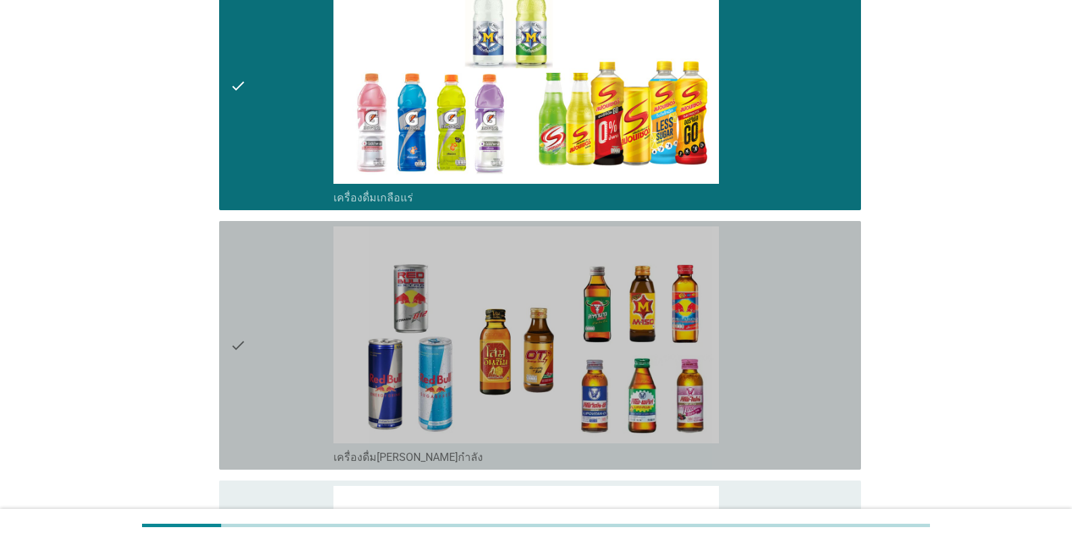
click at [288, 375] on div "check" at bounding box center [281, 346] width 103 height 238
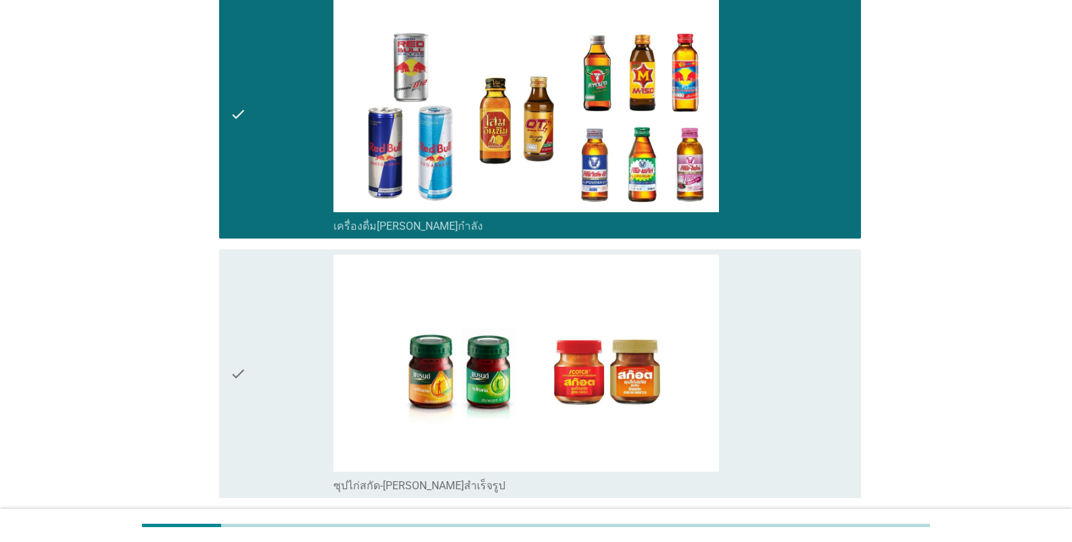
scroll to position [3155, 0]
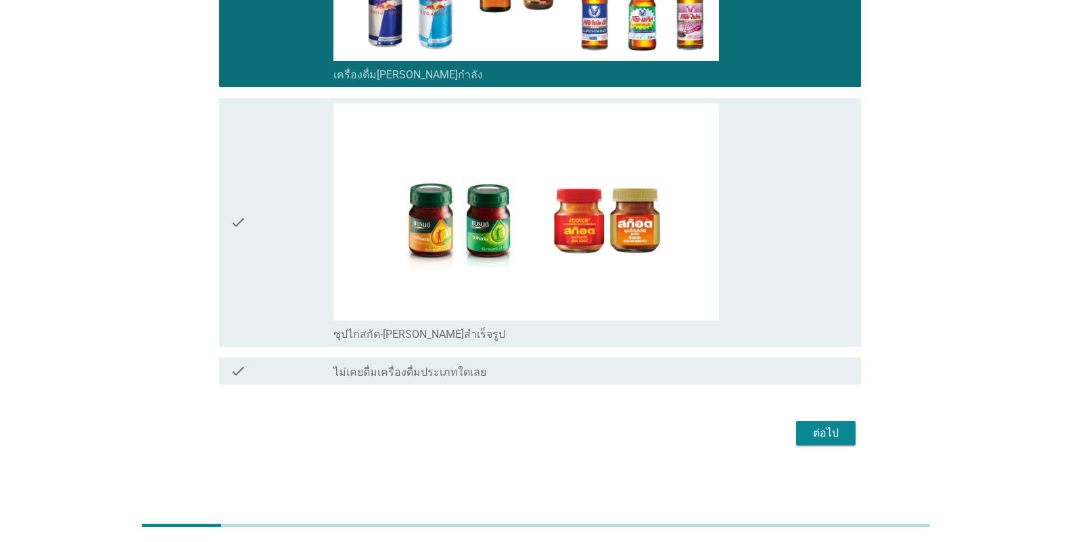
click at [286, 297] on div "check" at bounding box center [281, 222] width 103 height 238
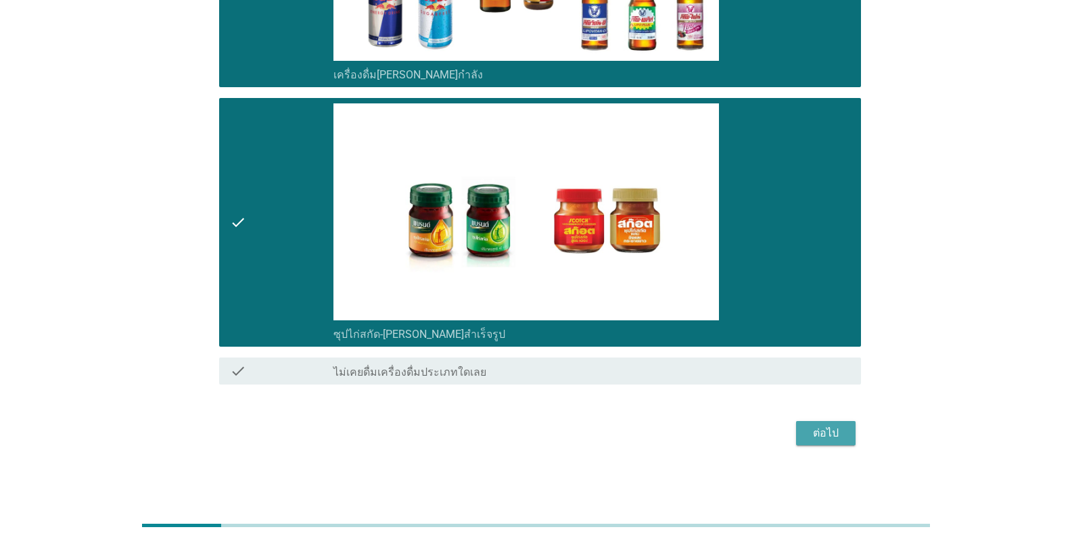
click at [665, 433] on div "ต่อไป" at bounding box center [826, 433] width 38 height 16
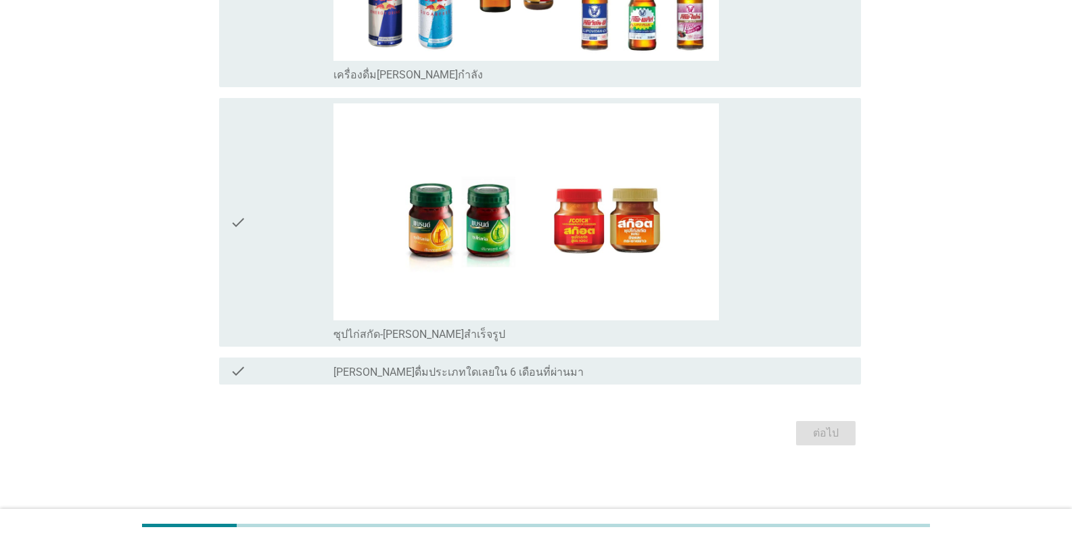
scroll to position [0, 0]
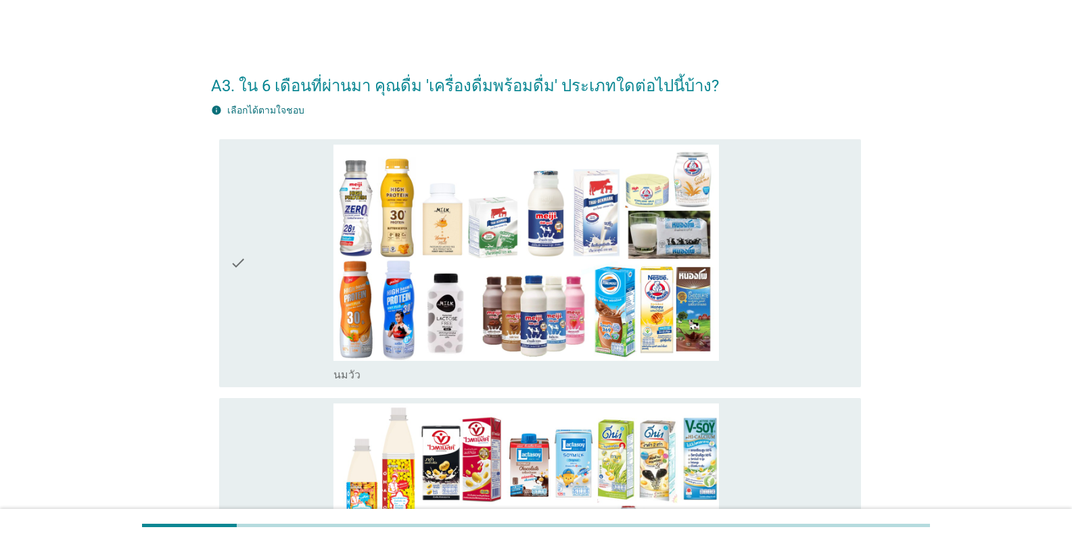
click at [291, 284] on div "check" at bounding box center [281, 264] width 103 height 238
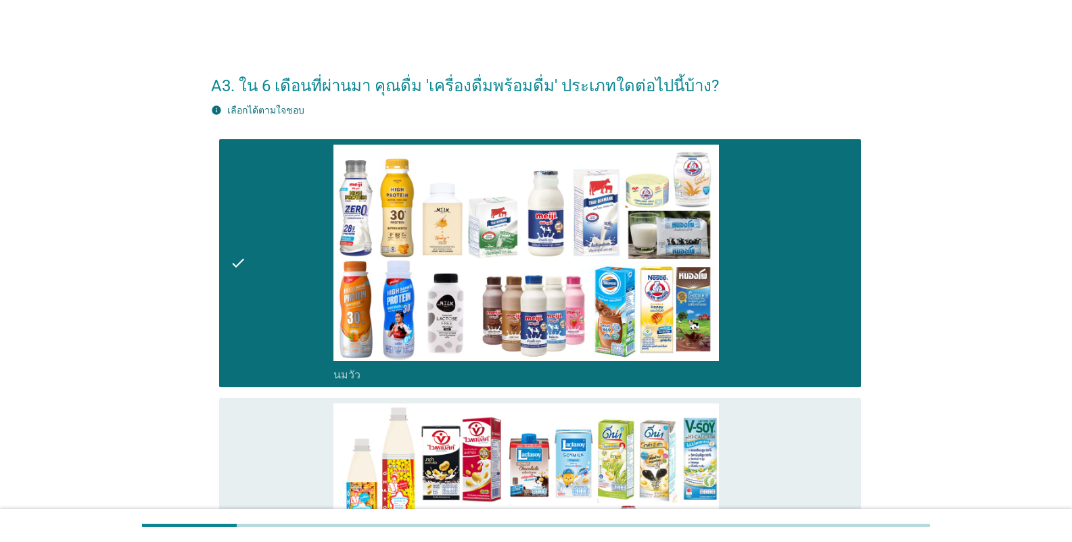
scroll to position [338, 0]
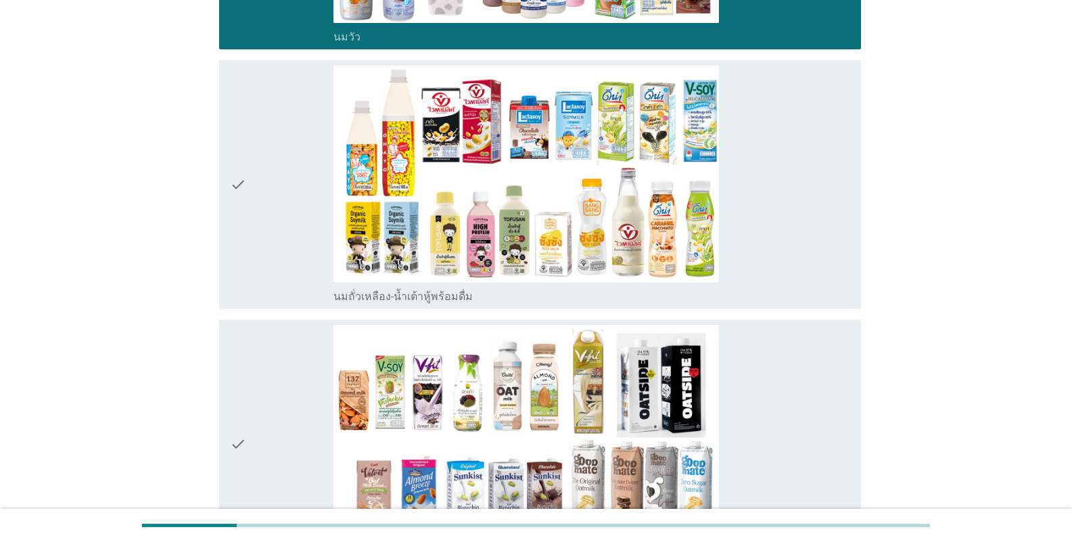
click at [304, 373] on div "check" at bounding box center [281, 444] width 103 height 238
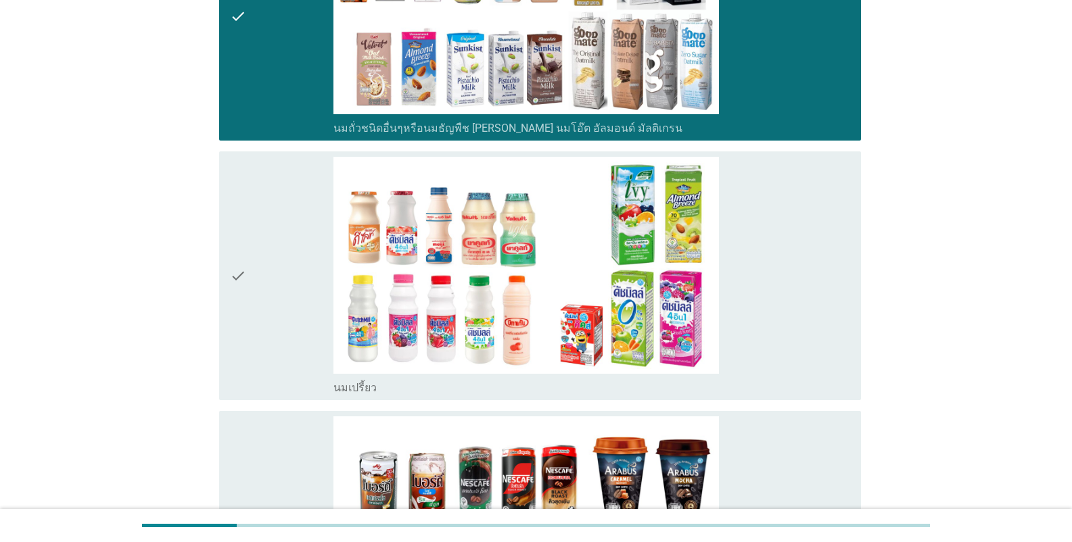
scroll to position [879, 0]
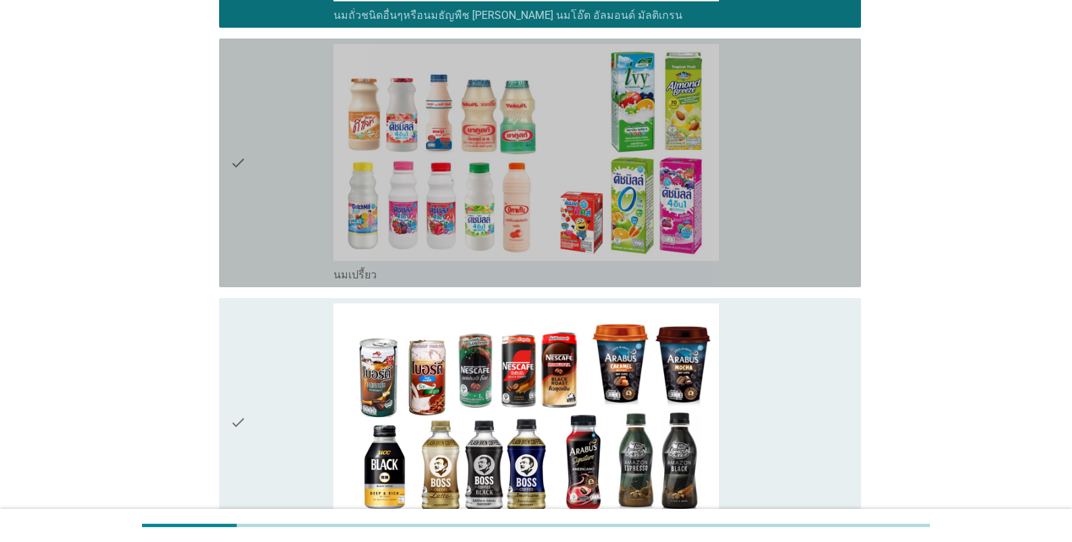
click at [264, 243] on div "check" at bounding box center [281, 163] width 103 height 238
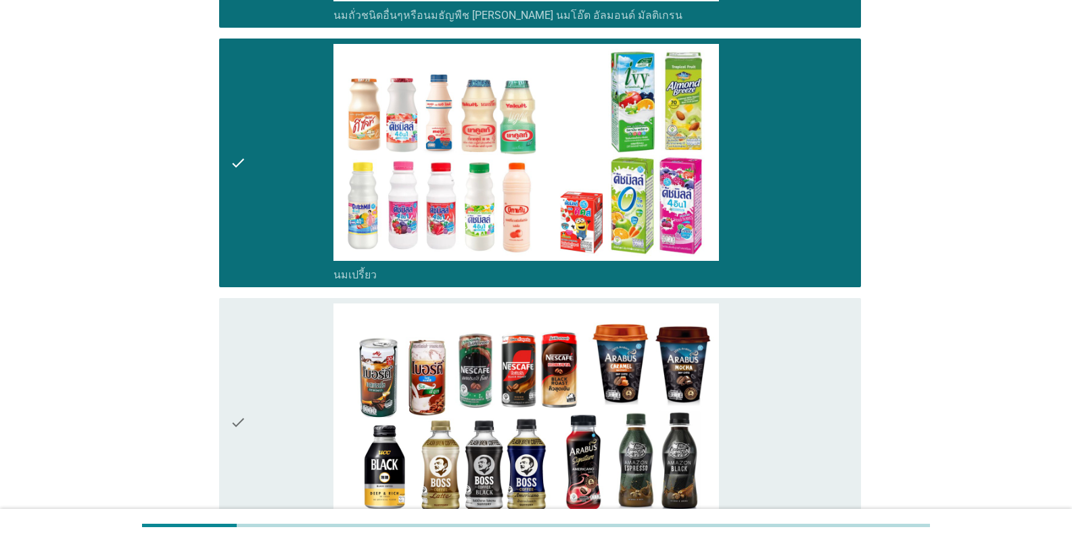
click at [256, 234] on div "check" at bounding box center [281, 163] width 103 height 238
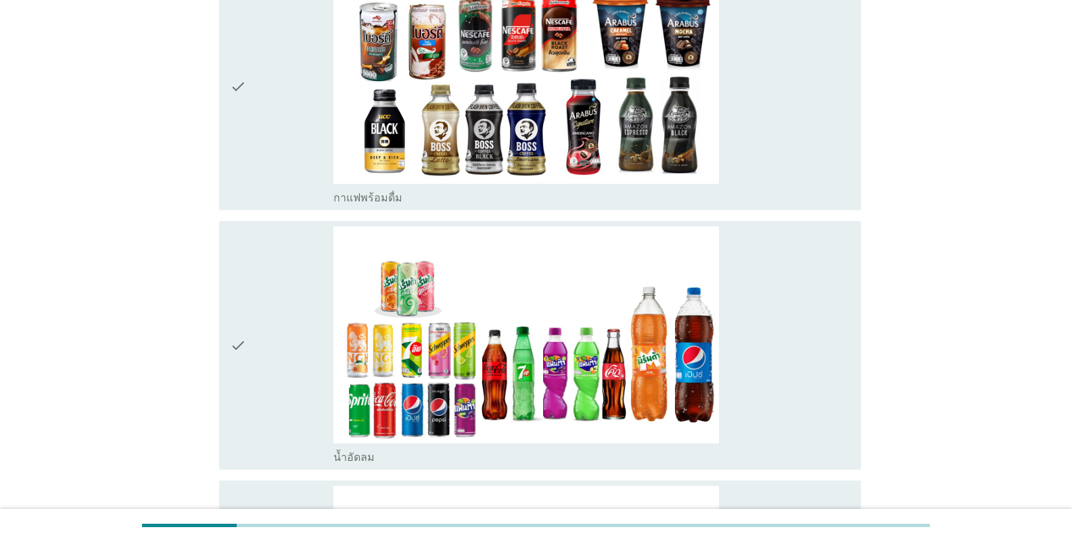
scroll to position [1217, 0]
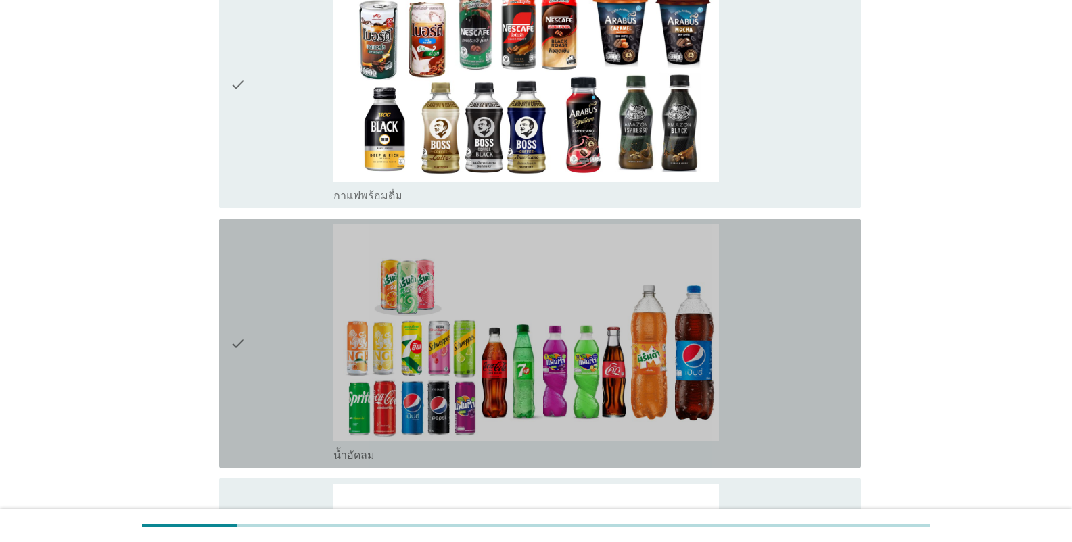
click at [300, 281] on div "check" at bounding box center [281, 344] width 103 height 238
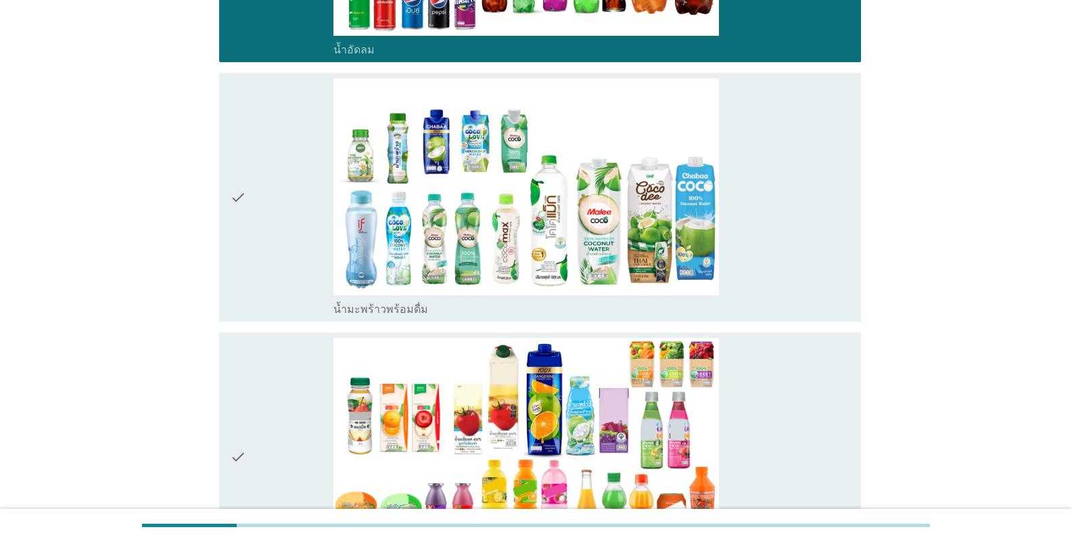
click at [275, 268] on div "check" at bounding box center [281, 197] width 103 height 238
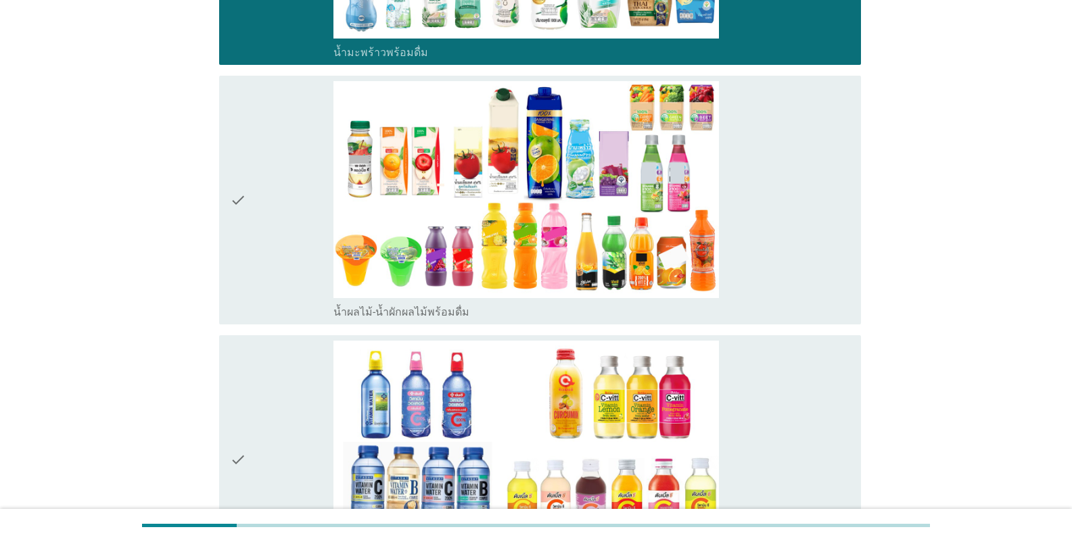
scroll to position [1961, 0]
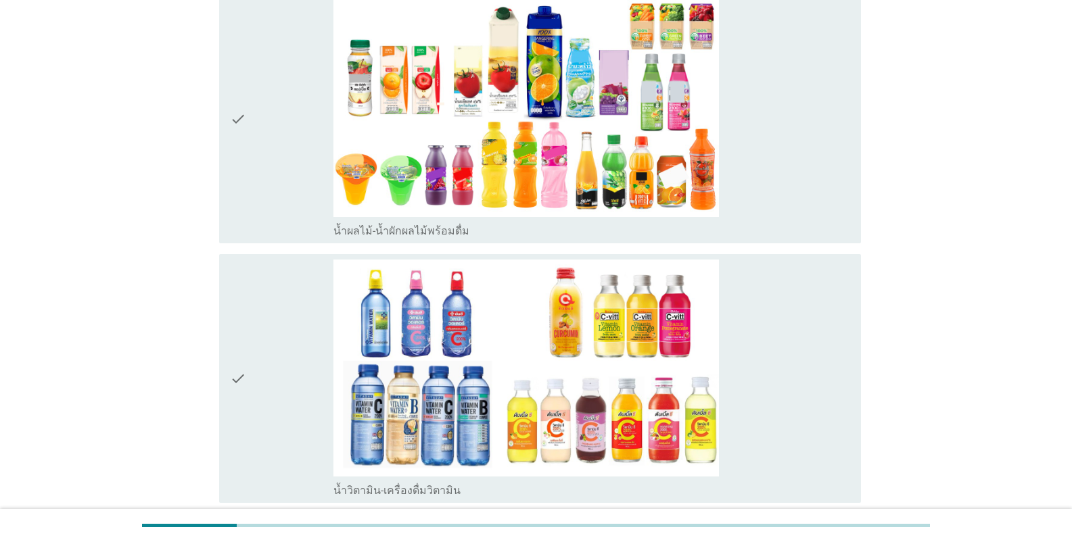
click at [271, 201] on div "check" at bounding box center [281, 119] width 103 height 238
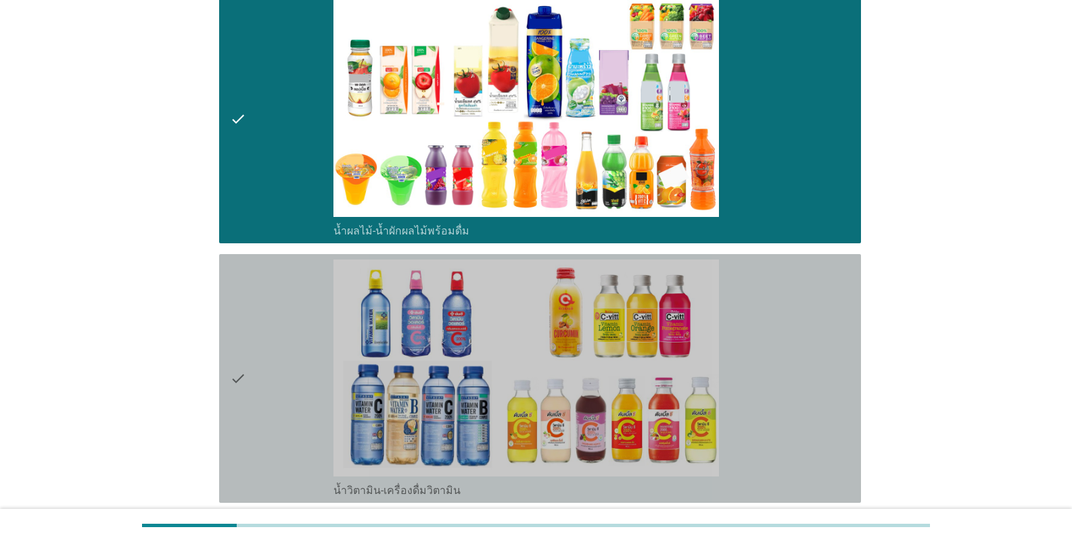
click at [296, 340] on div "check" at bounding box center [281, 379] width 103 height 238
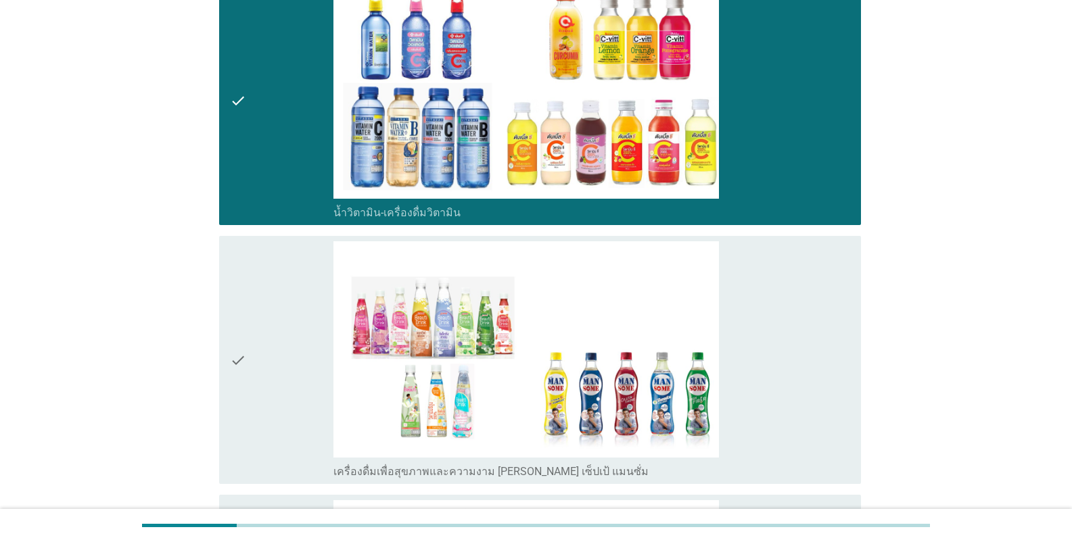
scroll to position [2299, 0]
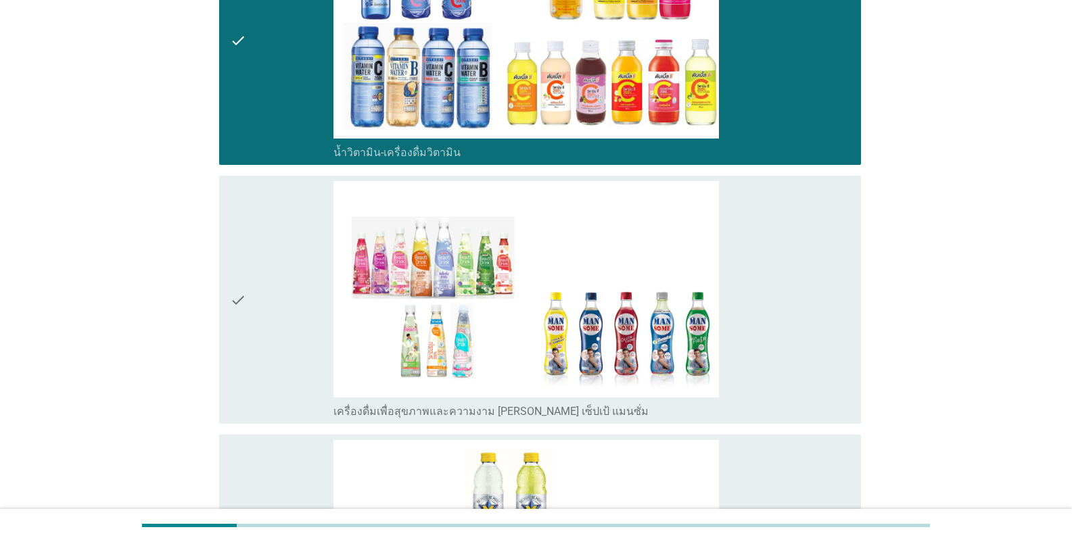
click at [306, 342] on div "check" at bounding box center [281, 300] width 103 height 238
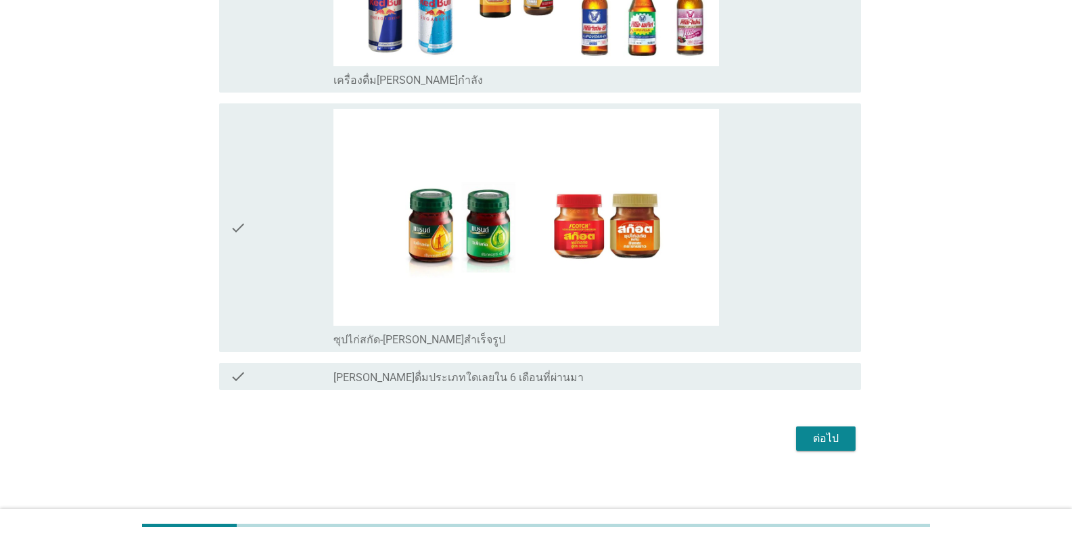
scroll to position [3155, 0]
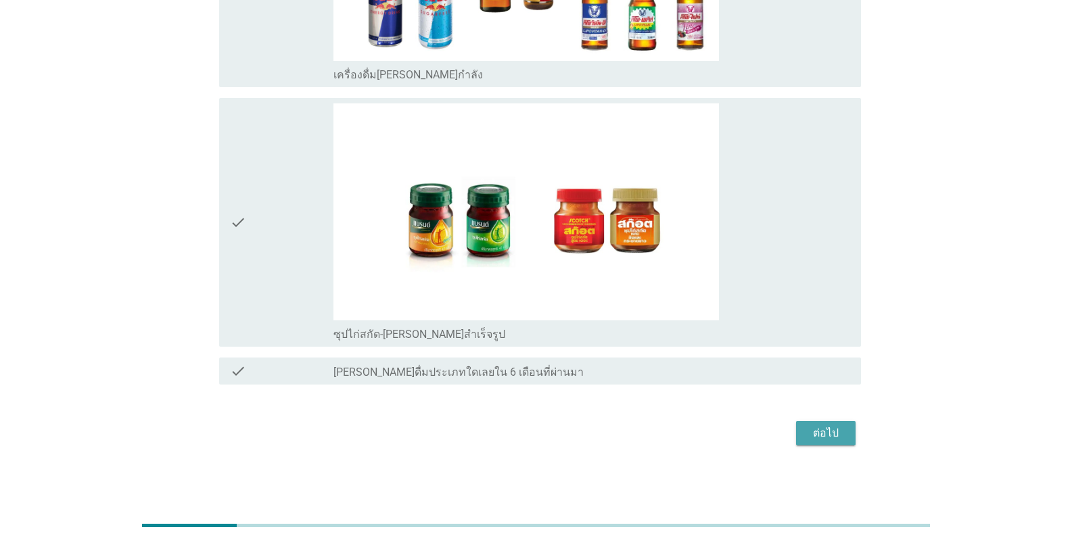
click at [665, 444] on button "ต่อไป" at bounding box center [826, 433] width 60 height 24
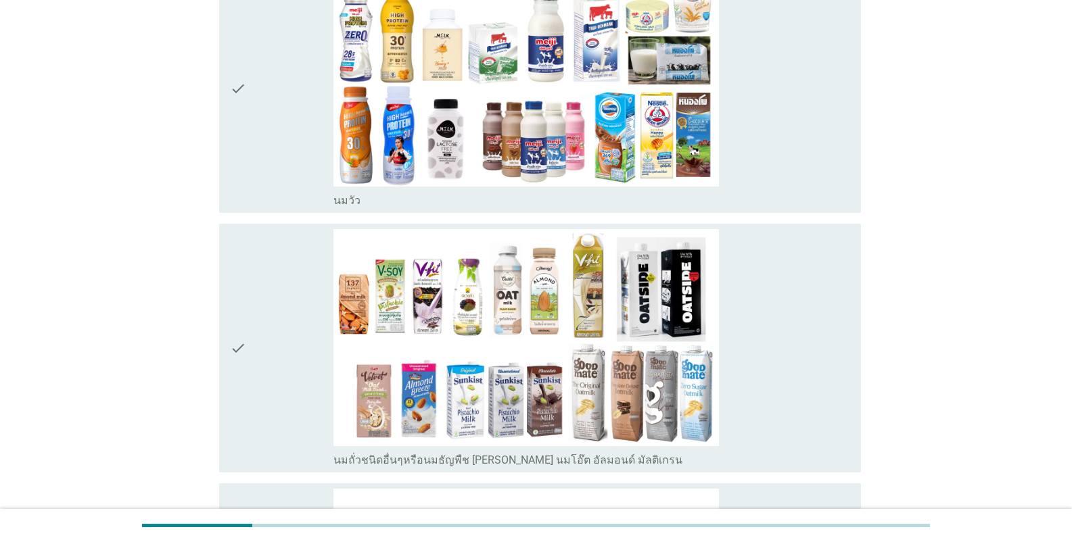
scroll to position [338, 0]
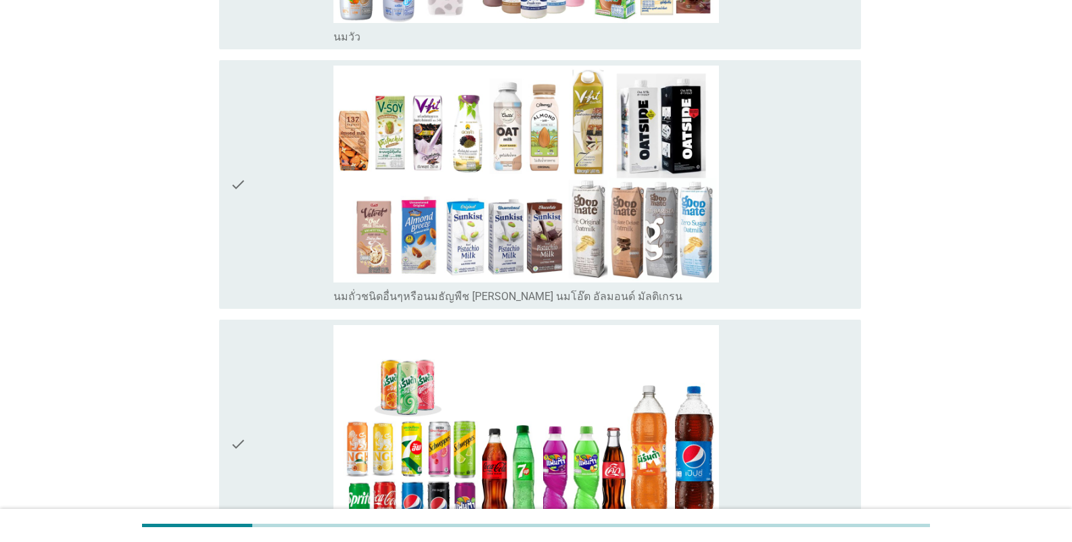
click at [291, 240] on div "check" at bounding box center [281, 185] width 103 height 238
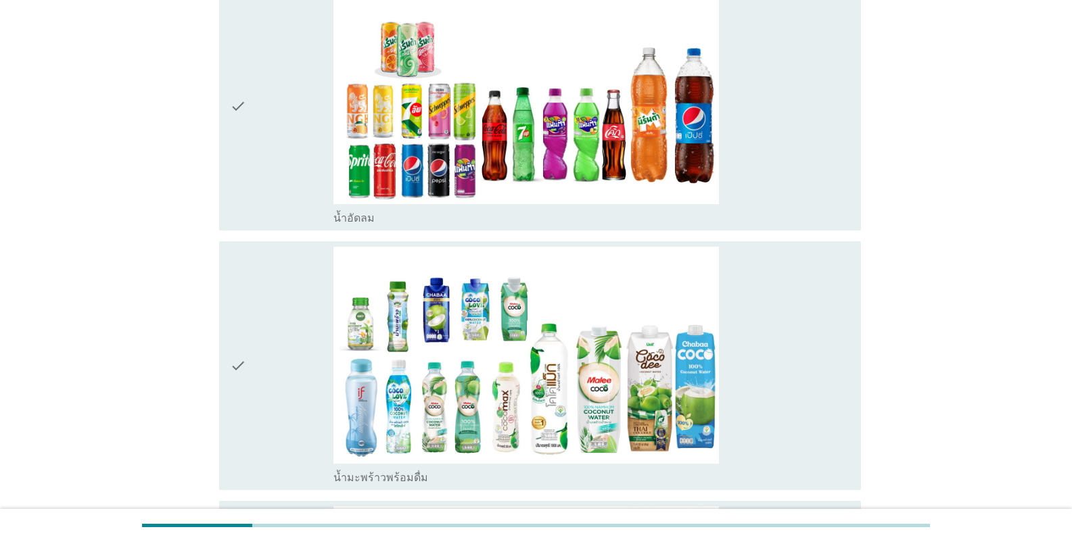
click at [300, 287] on div "check" at bounding box center [281, 366] width 103 height 238
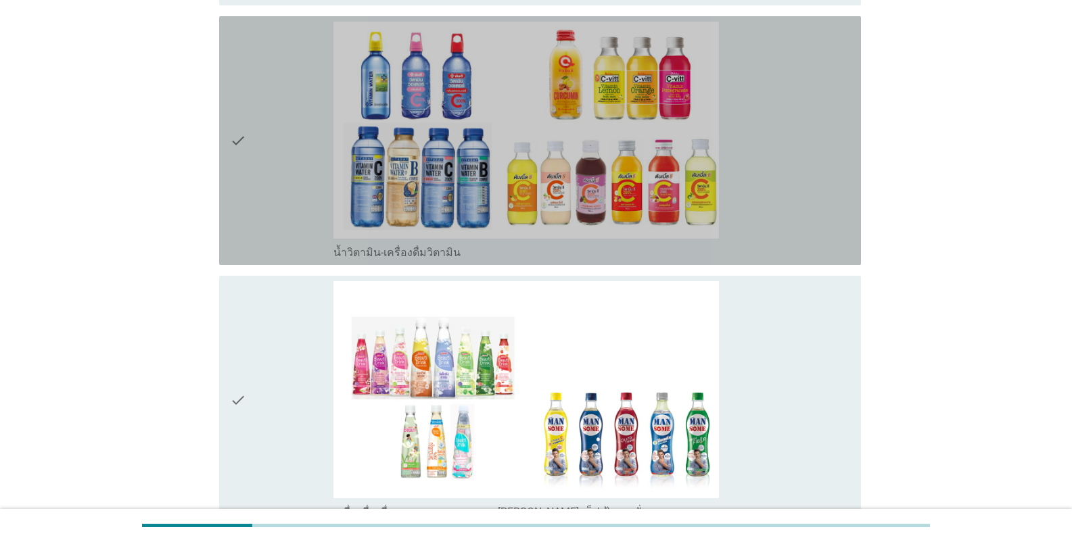
click at [267, 195] on div "check" at bounding box center [281, 141] width 103 height 238
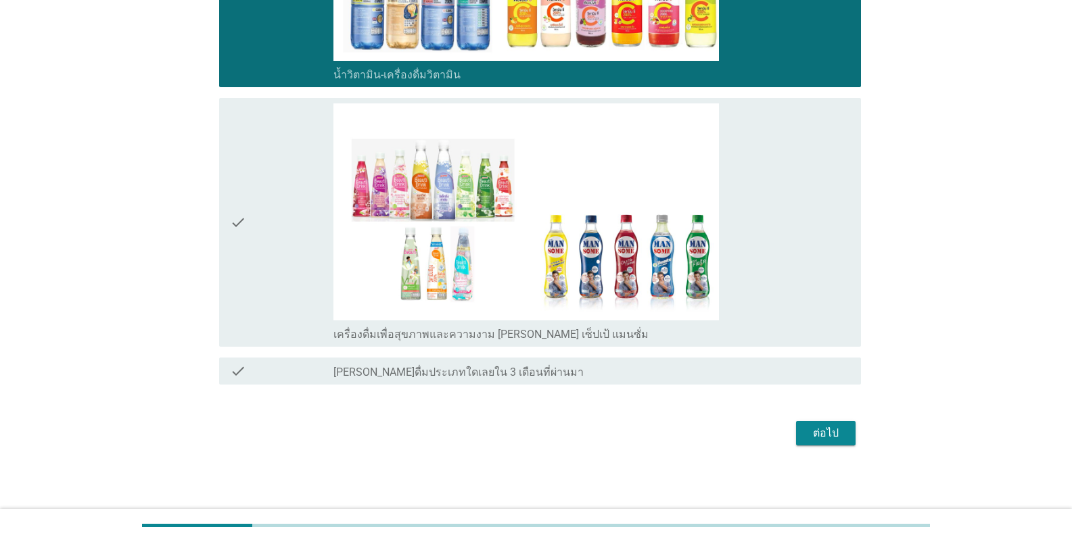
scroll to position [1599, 0]
click at [292, 232] on div "check" at bounding box center [281, 222] width 103 height 238
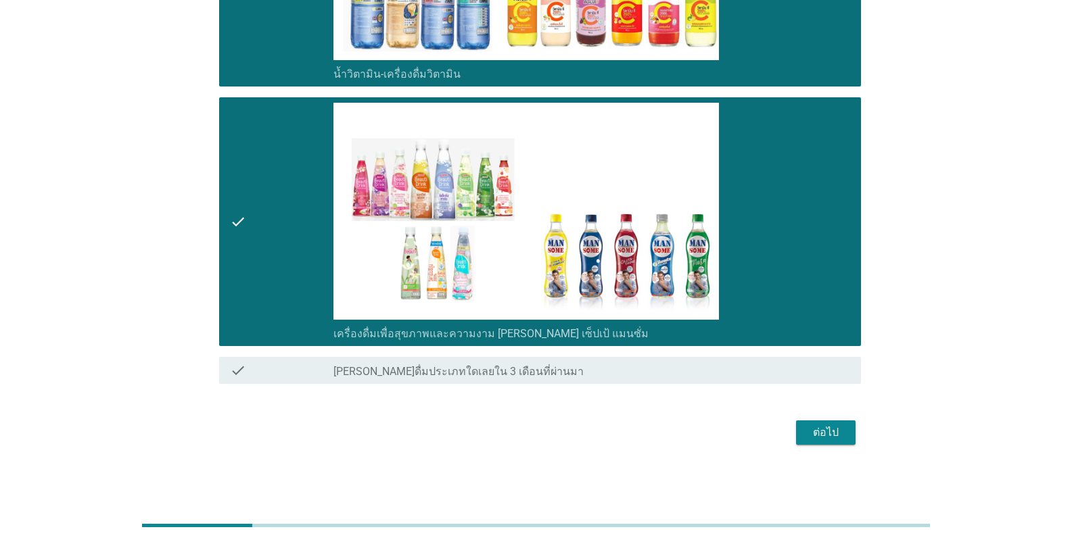
click at [665, 435] on div "ต่อไป" at bounding box center [826, 433] width 38 height 16
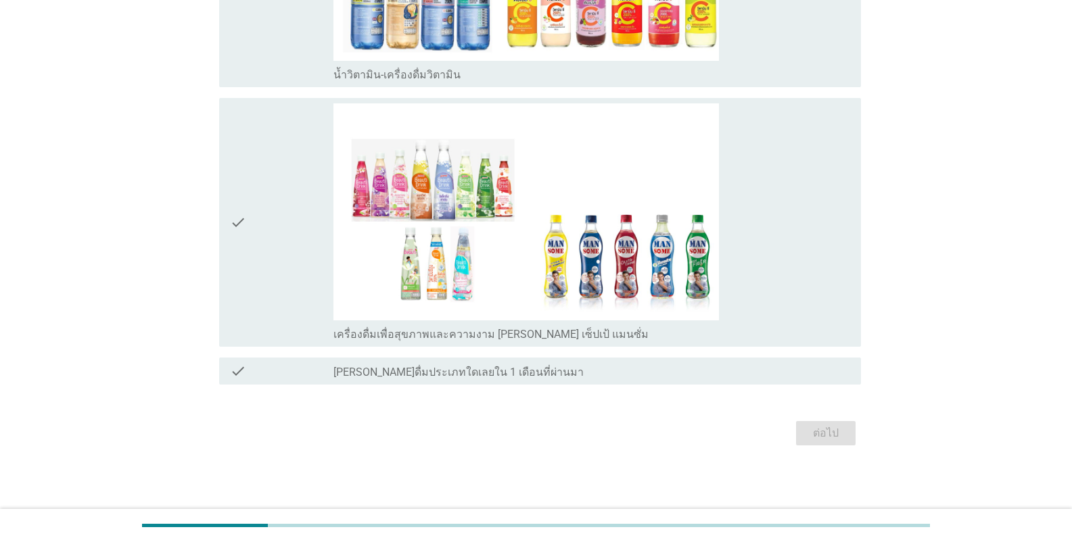
scroll to position [0, 0]
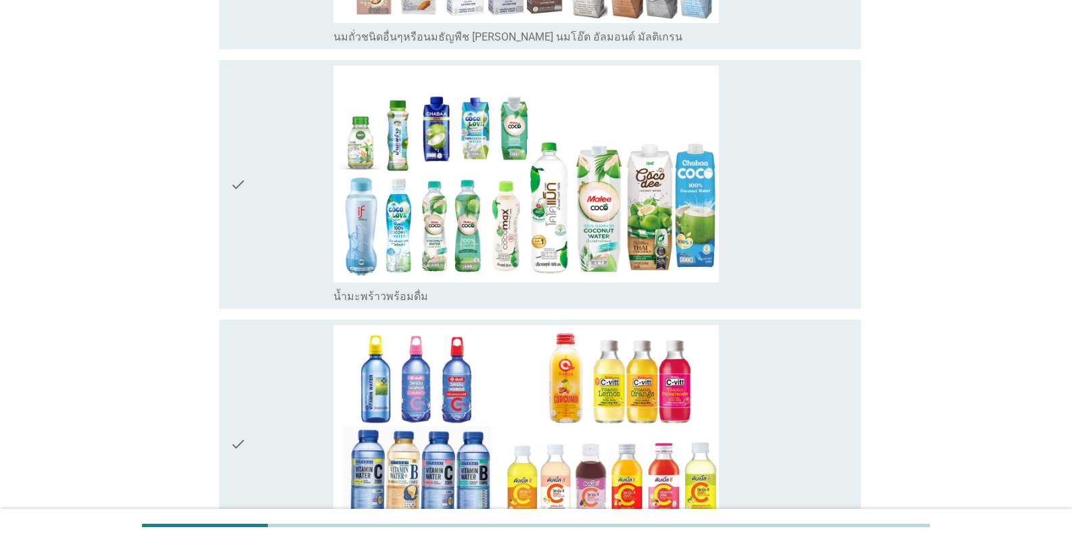
click at [281, 235] on div "check" at bounding box center [281, 185] width 103 height 238
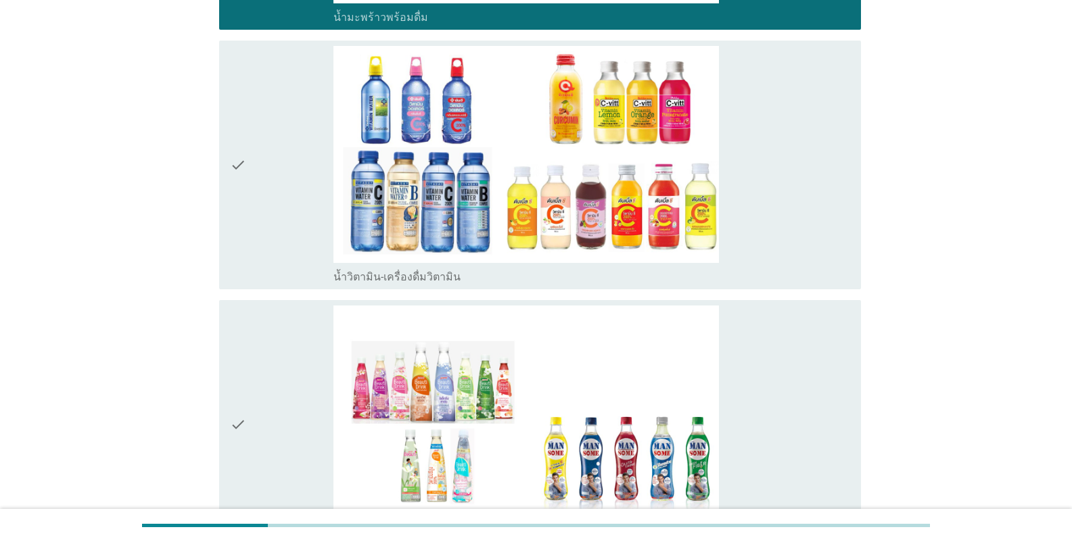
scroll to position [744, 0]
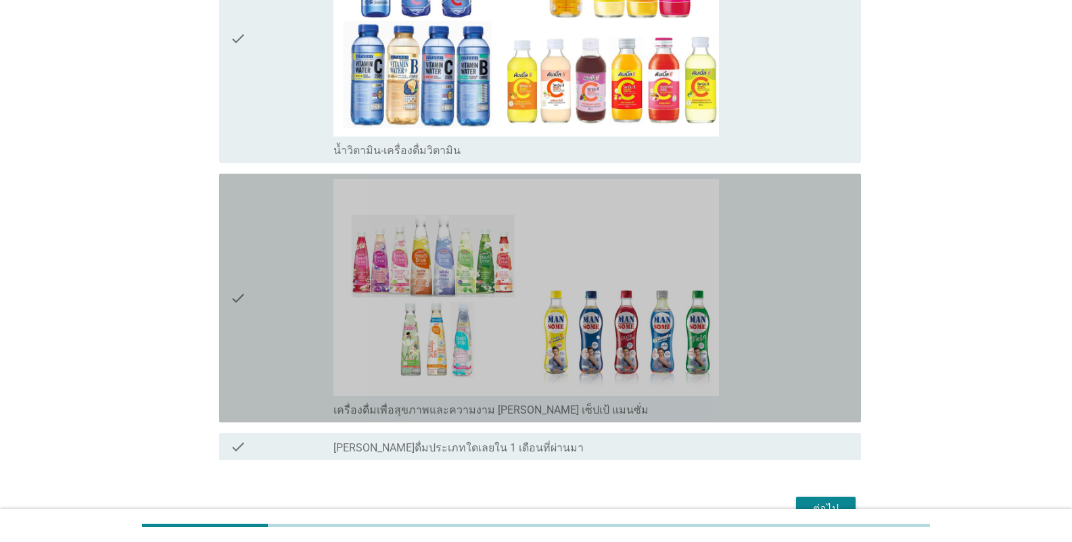
click at [287, 250] on div "check" at bounding box center [281, 298] width 103 height 238
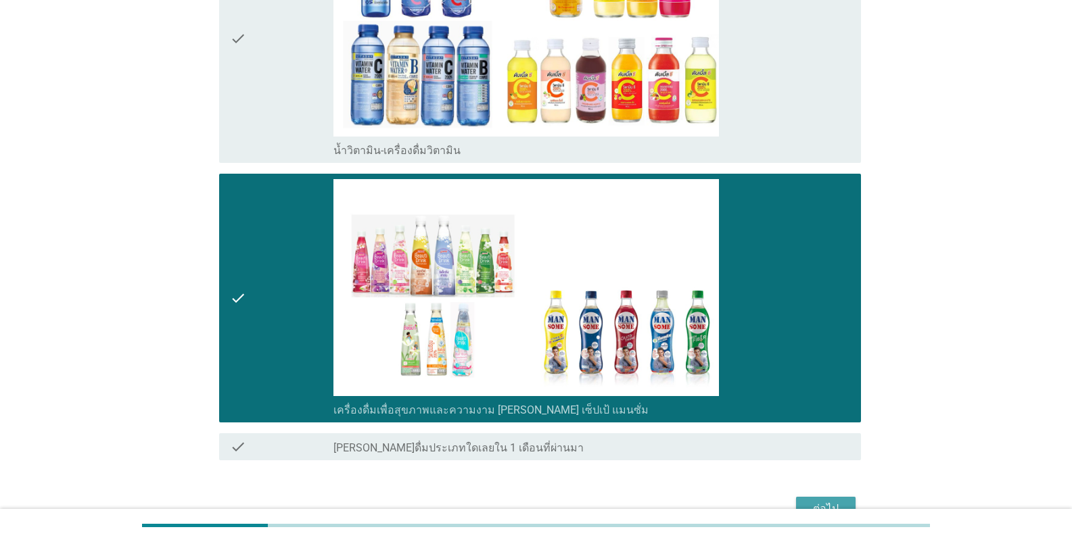
click at [665, 501] on div "ต่อไป" at bounding box center [826, 509] width 38 height 16
